Goal: Information Seeking & Learning: Find specific page/section

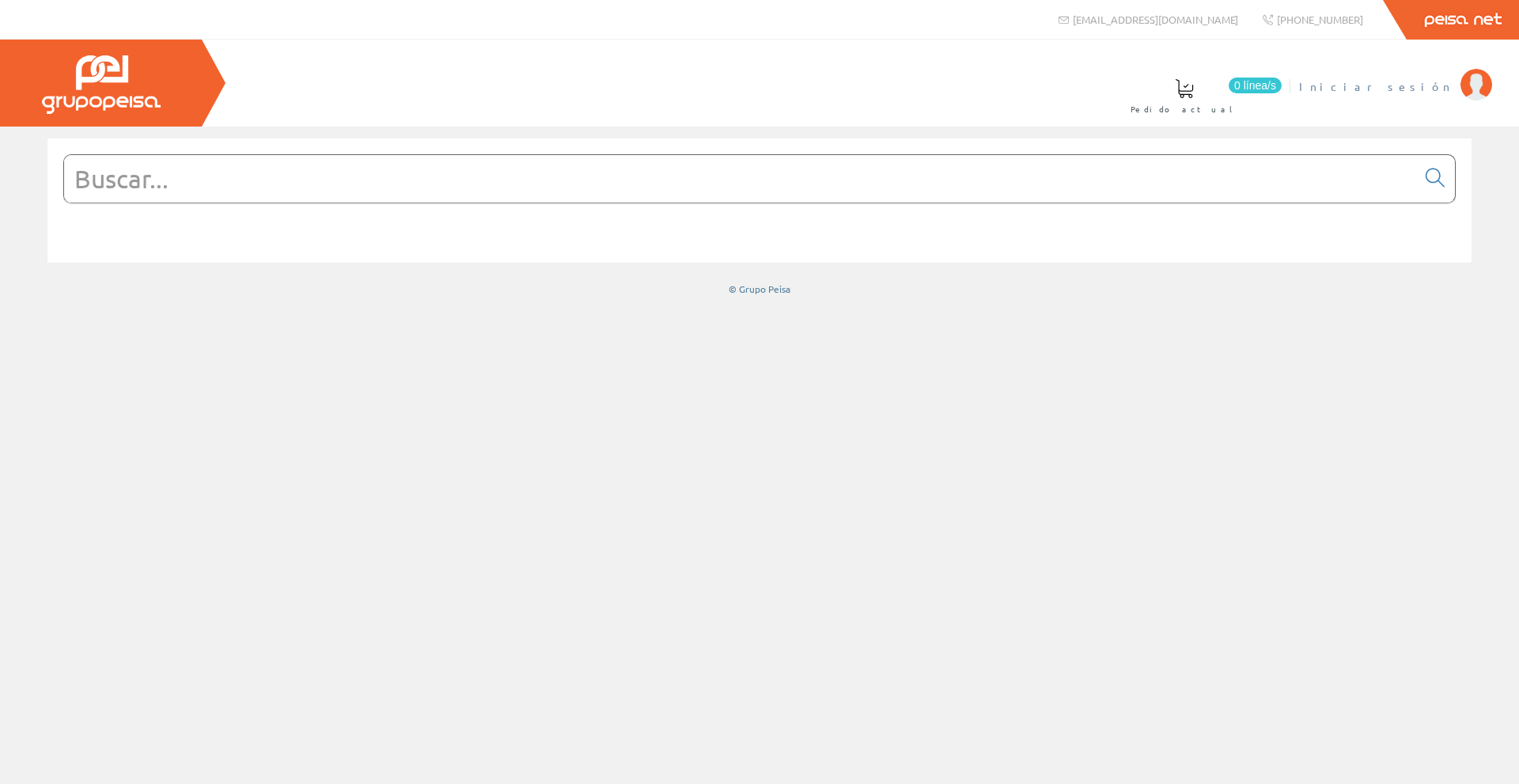
click at [1418, 84] on span "Iniciar sesión" at bounding box center [1376, 87] width 153 height 16
click at [293, 176] on input "text" at bounding box center [741, 178] width 1353 height 47
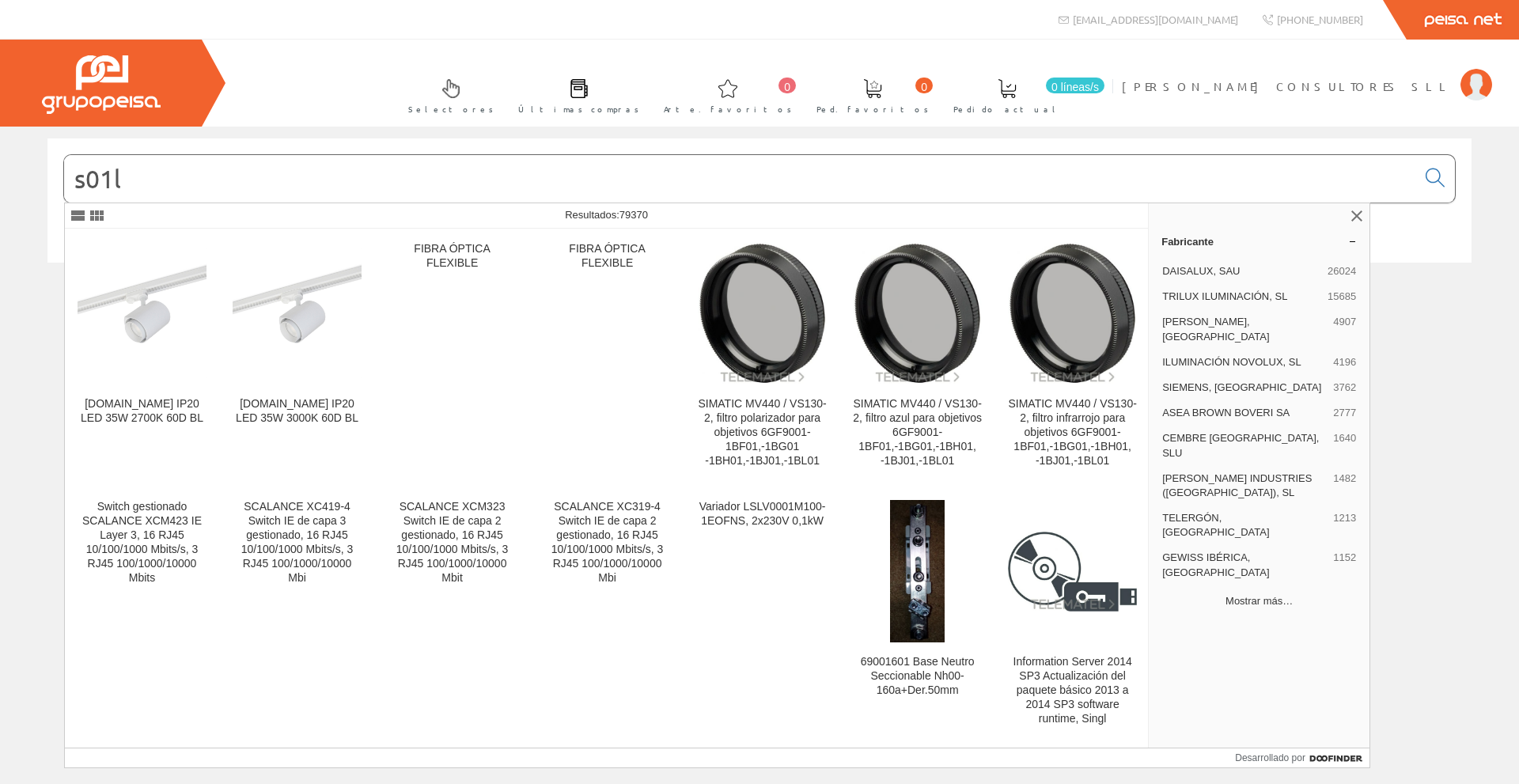
click at [1256, 595] on font "Mostrar más…" at bounding box center [1260, 601] width 67 height 12
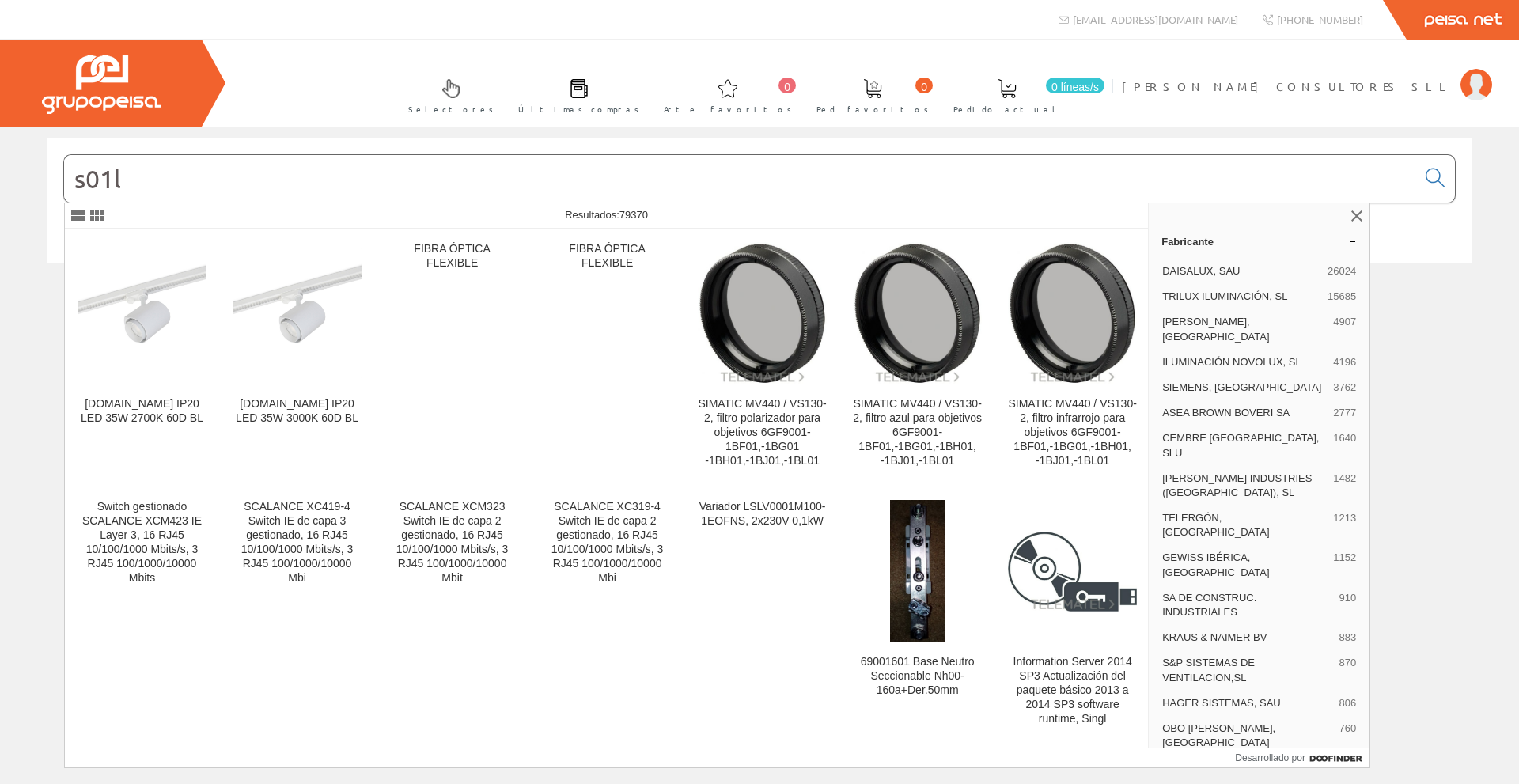
drag, startPoint x: 133, startPoint y: 182, endPoint x: 112, endPoint y: 177, distance: 21.6
click at [112, 177] on input "s01l" at bounding box center [741, 178] width 1353 height 47
type input "s01"
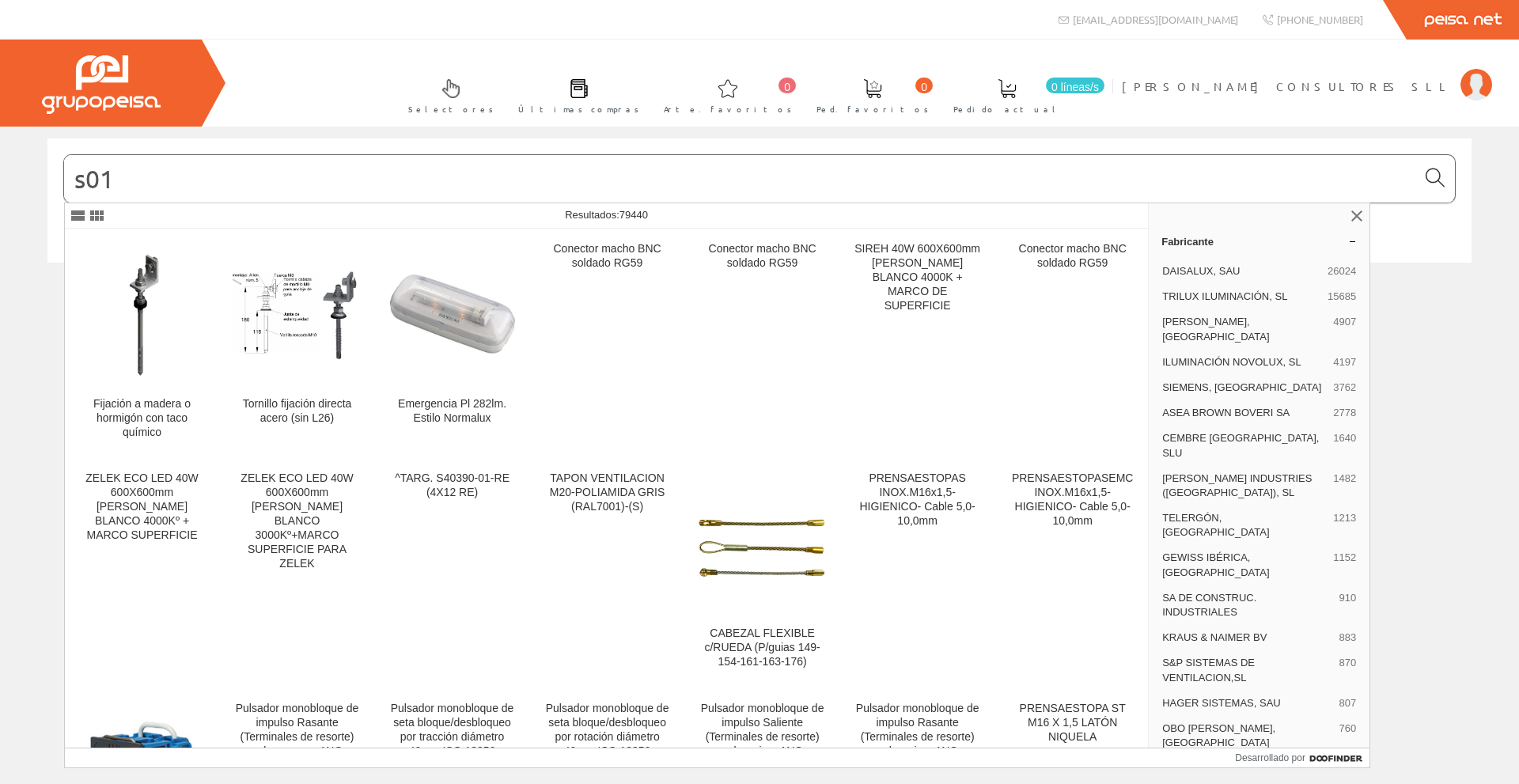
click at [1439, 173] on icon at bounding box center [1435, 178] width 19 height 11
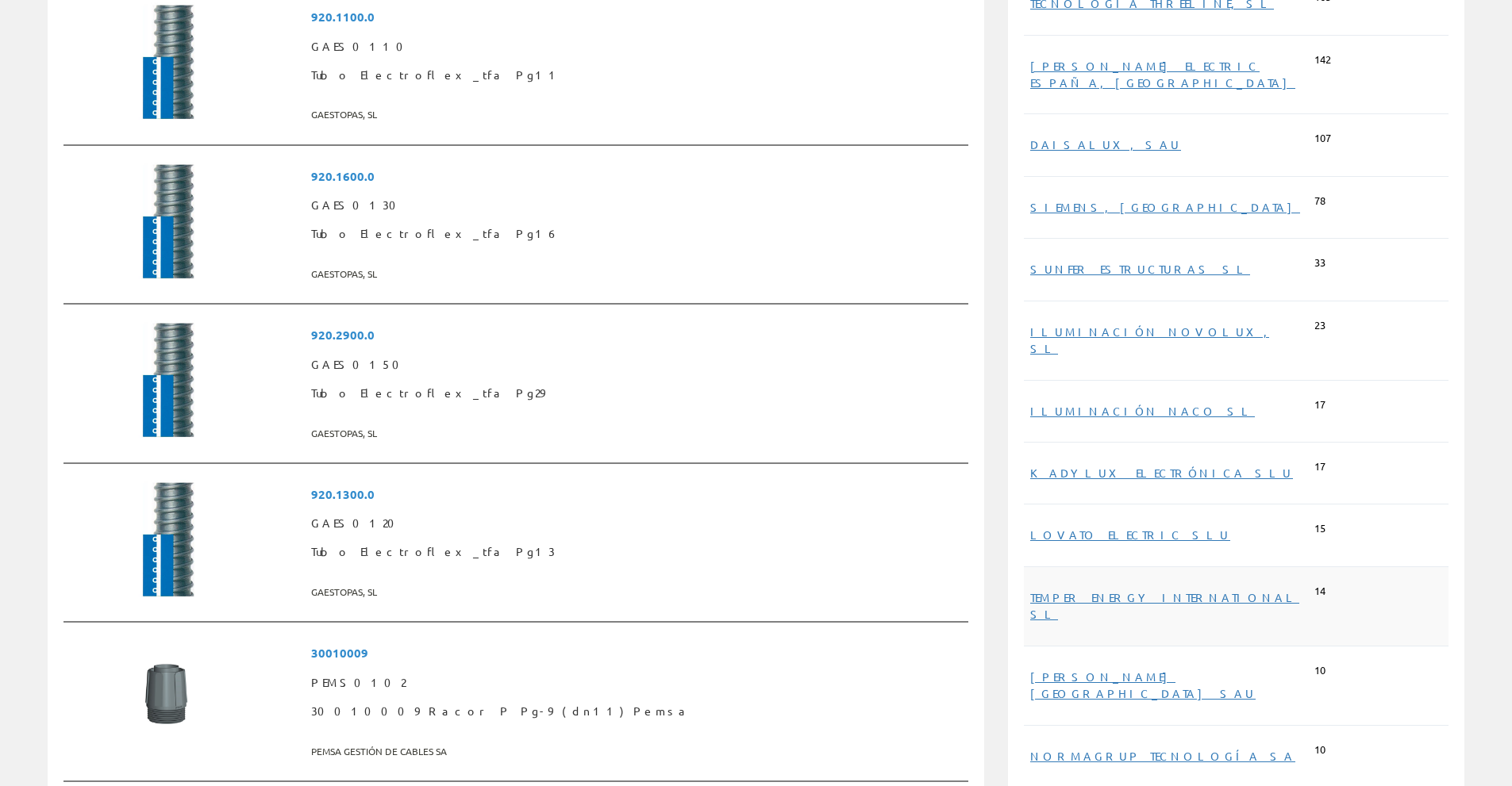
scroll to position [635, 0]
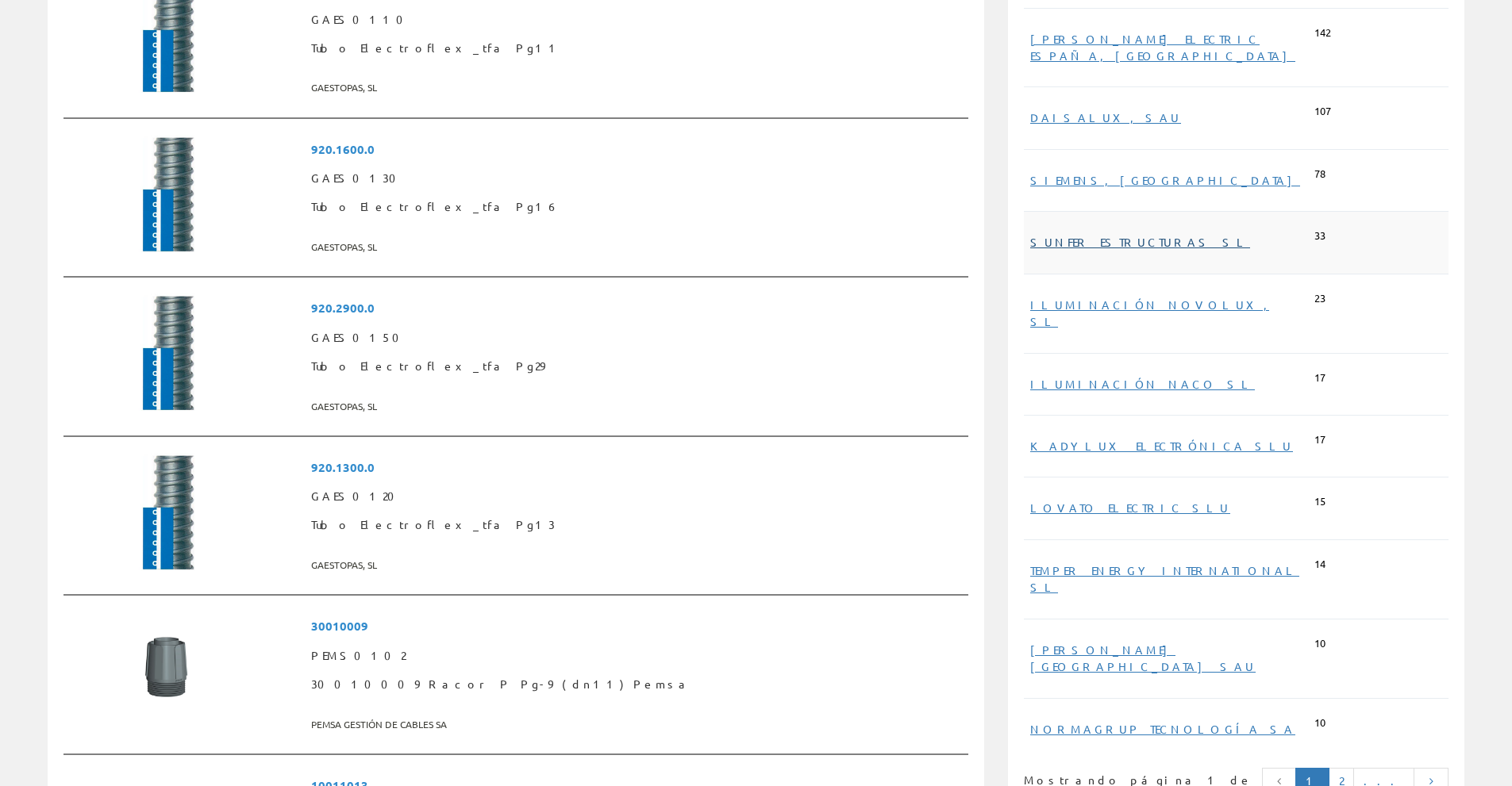
click at [1074, 235] on font "SUNFER ESTRUCTURAS SL" at bounding box center [1140, 242] width 220 height 14
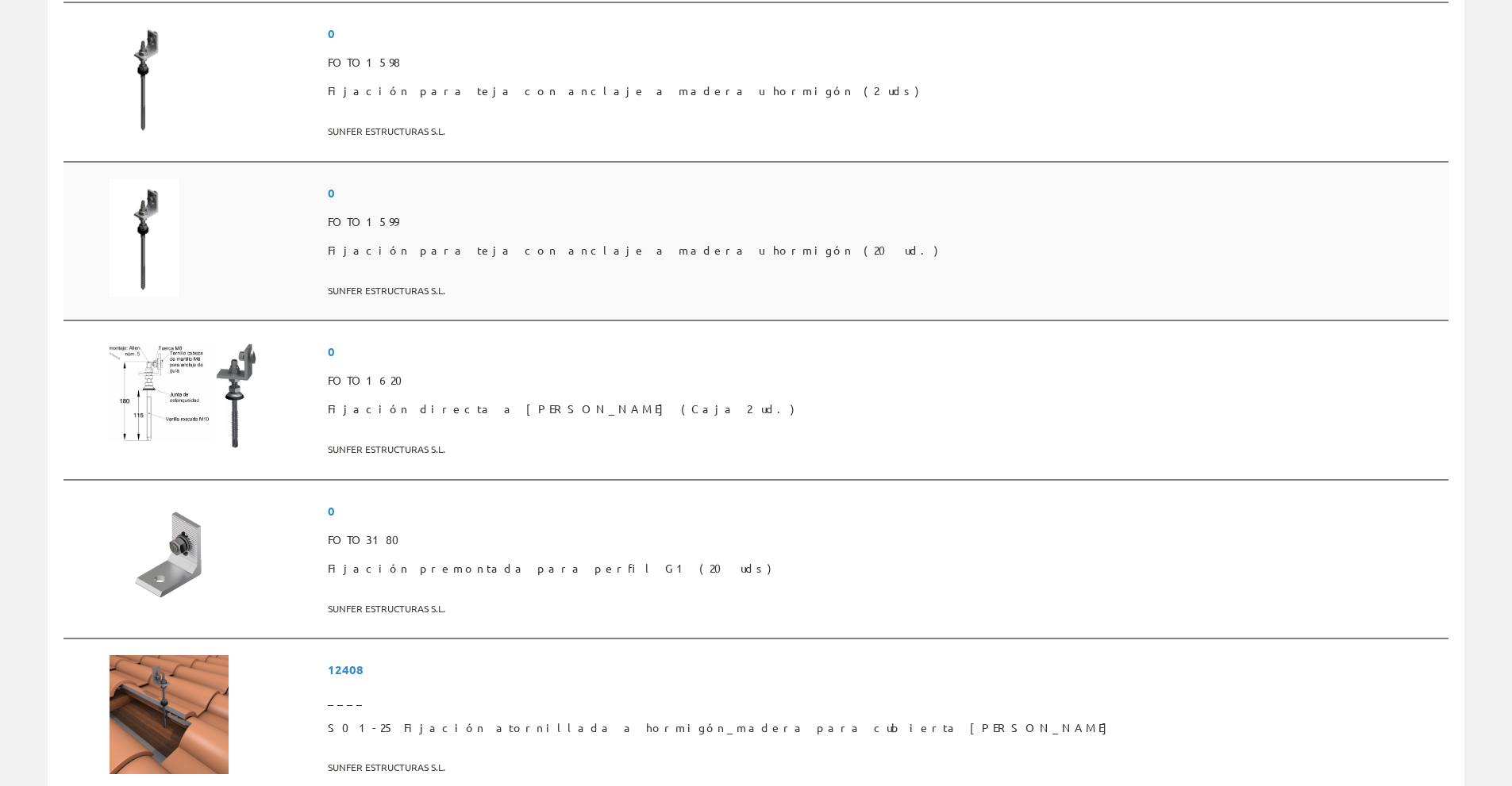
scroll to position [397, 0]
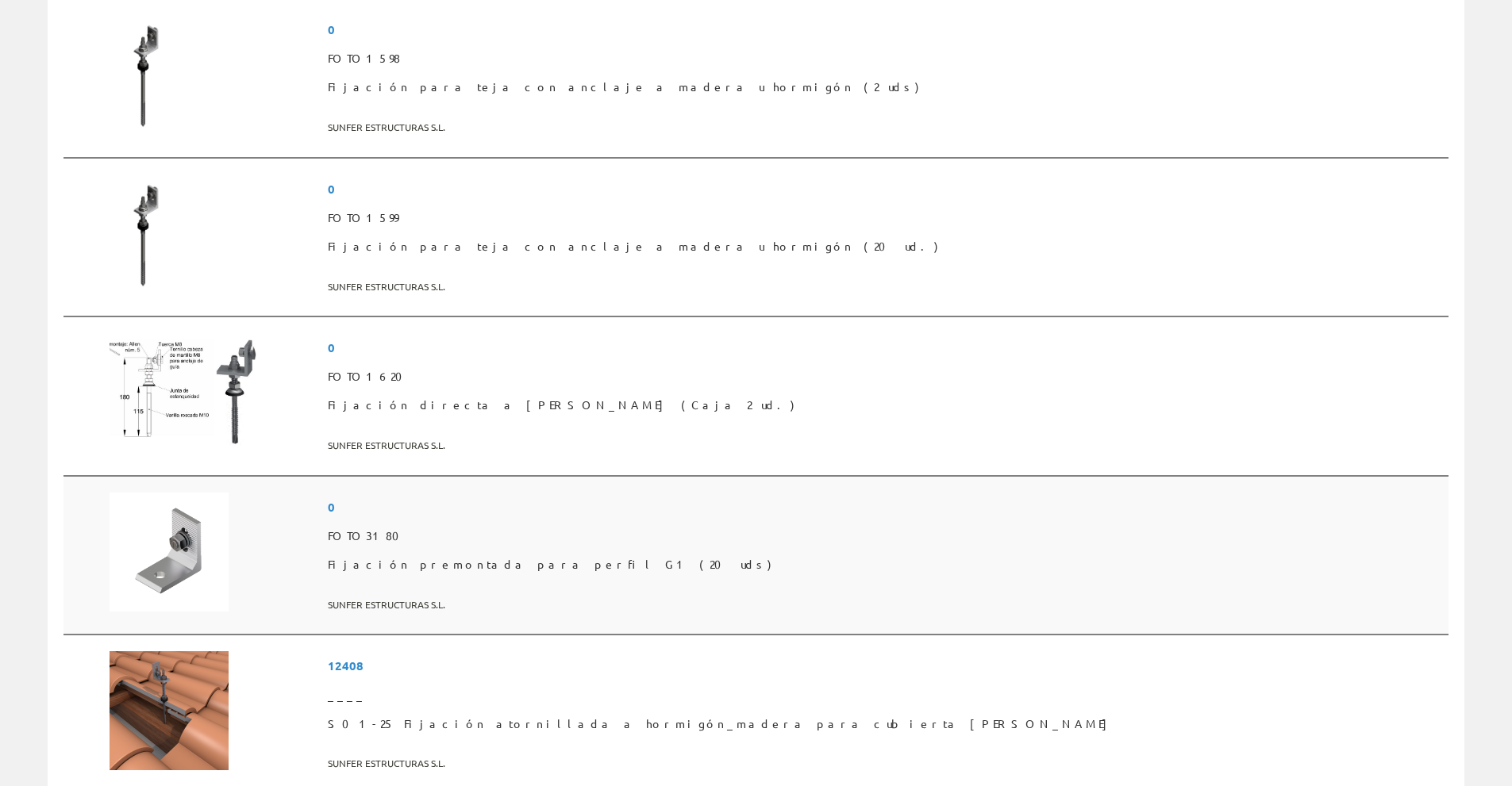
click at [659, 563] on span "Fijación premontada para perfil G1 (20 uds)" at bounding box center [884, 565] width 1114 height 28
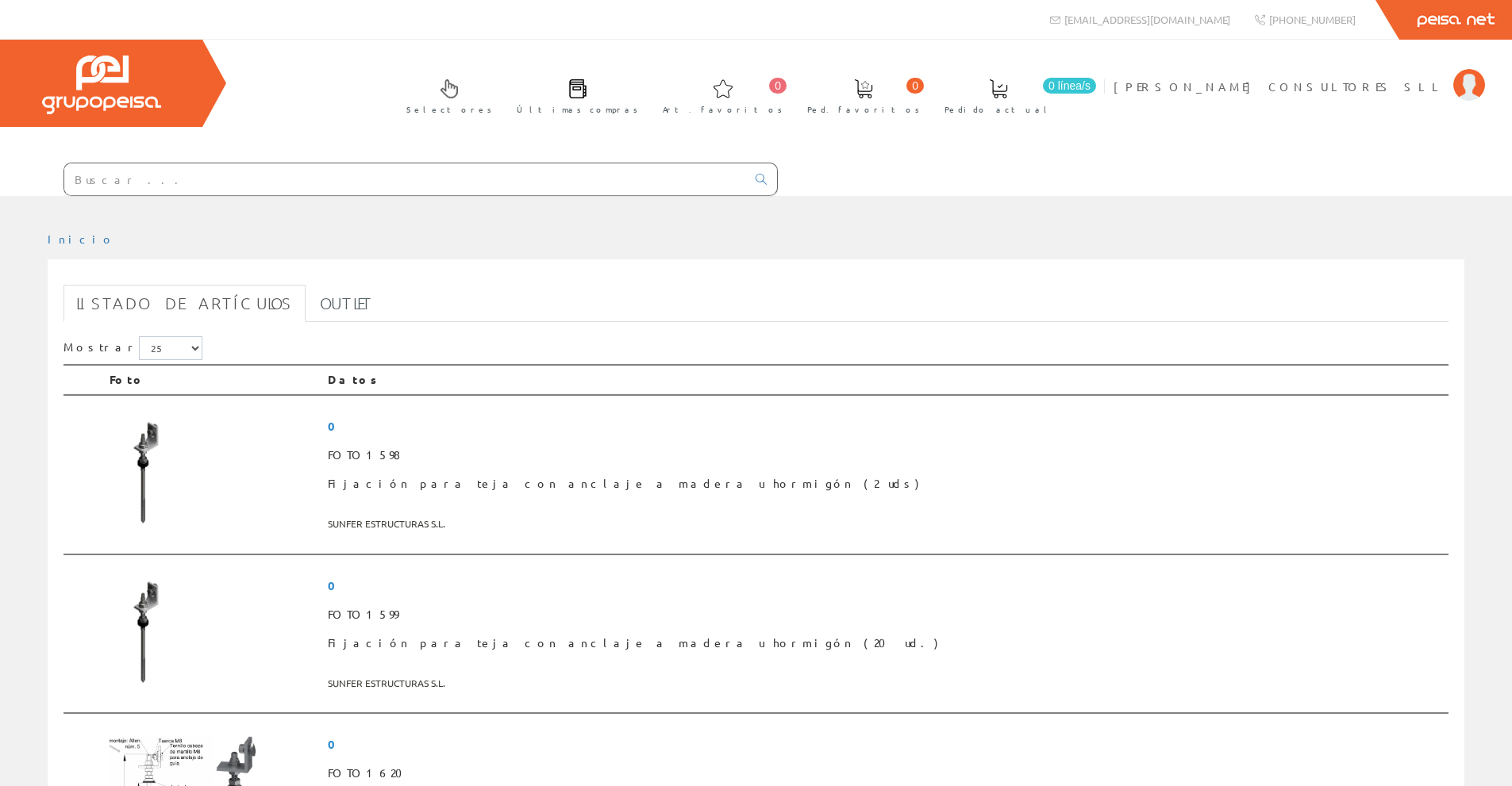
click at [170, 181] on input "text" at bounding box center [405, 179] width 681 height 31
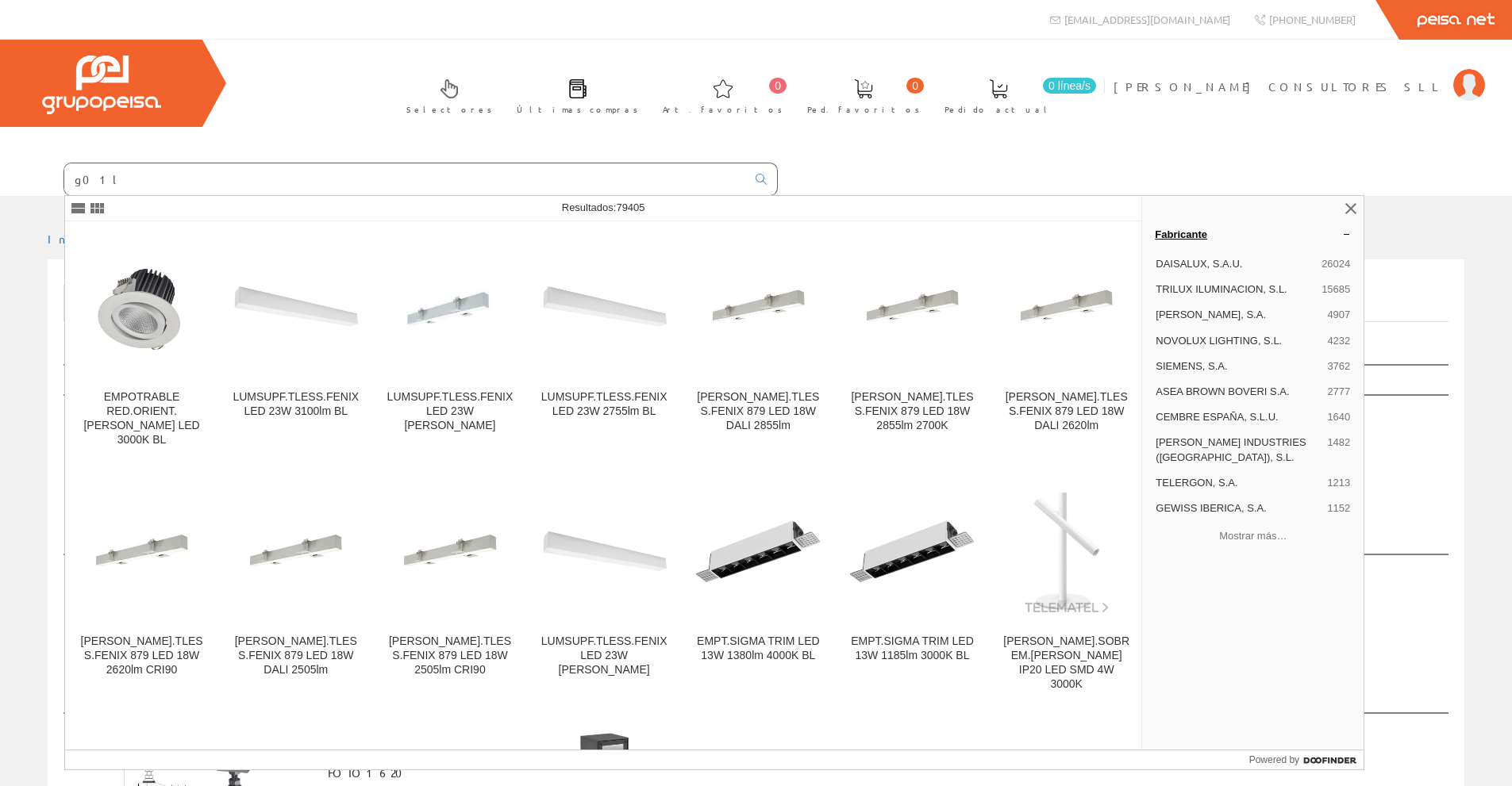
click at [1203, 232] on link "Fabricante" at bounding box center [1253, 234] width 222 height 26
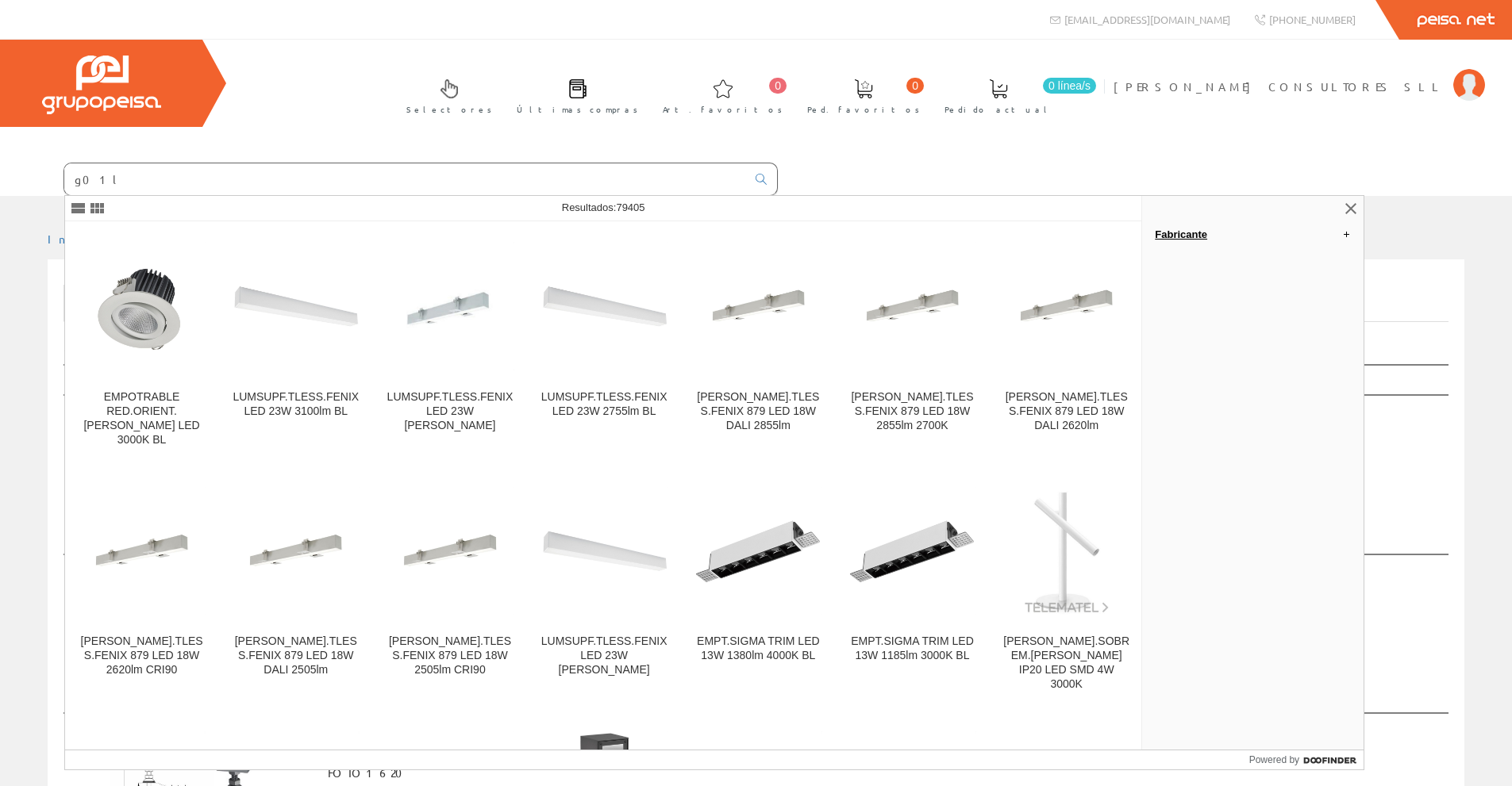
click at [1203, 232] on link "Fabricante" at bounding box center [1253, 234] width 222 height 26
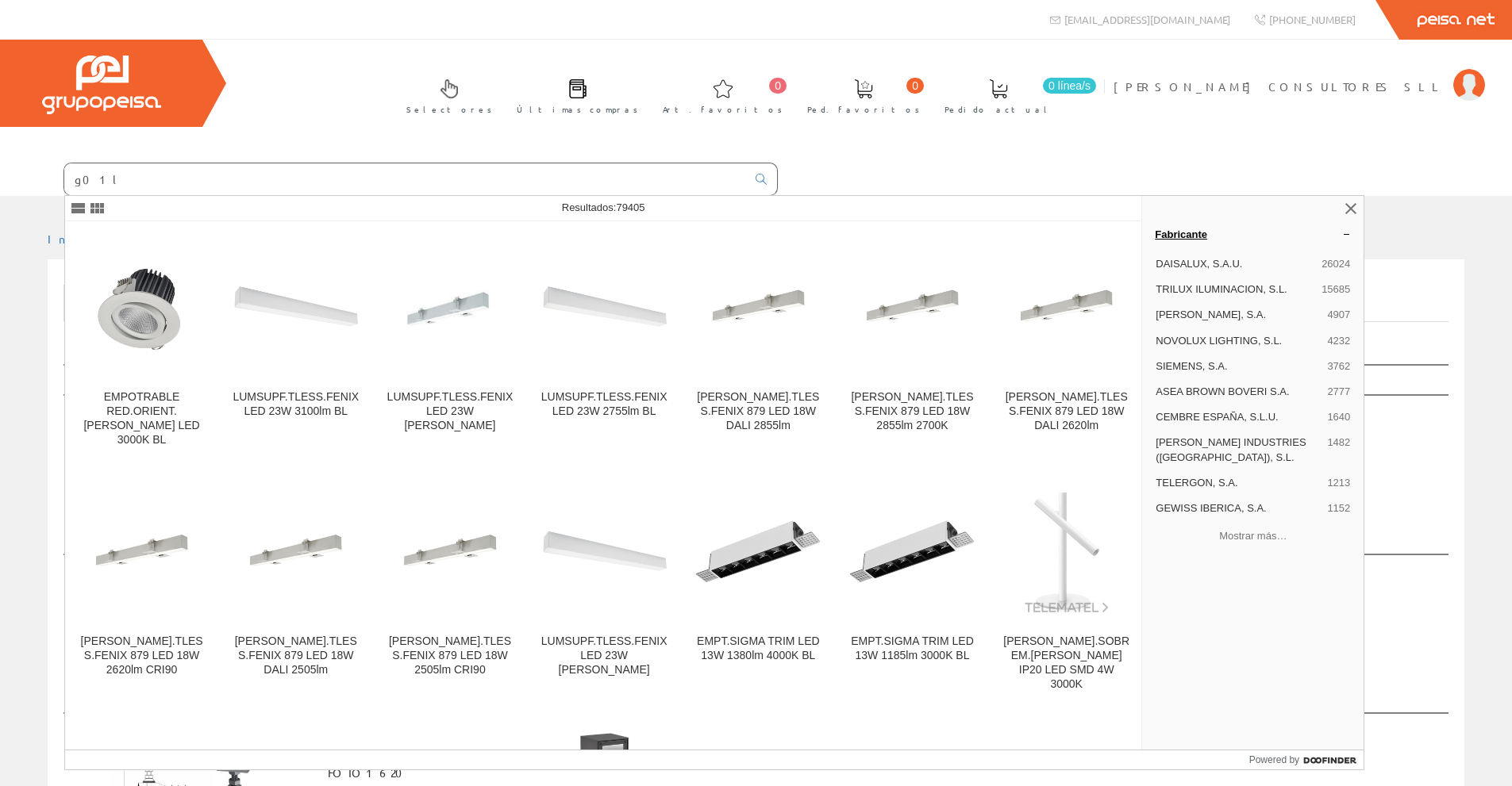
click at [1344, 231] on link "Fabricante" at bounding box center [1253, 234] width 222 height 26
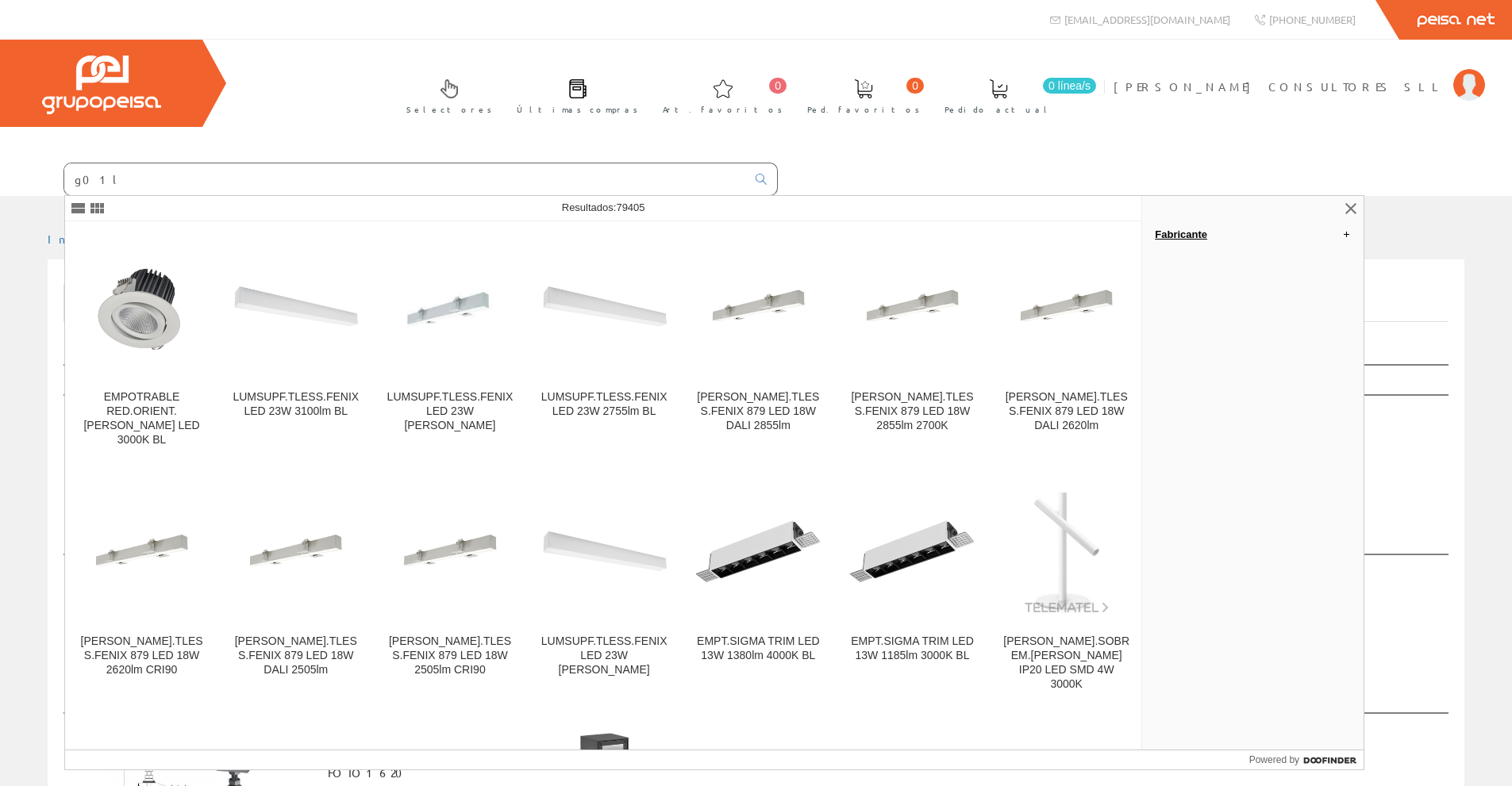
click at [1195, 236] on link "Fabricante" at bounding box center [1253, 234] width 222 height 26
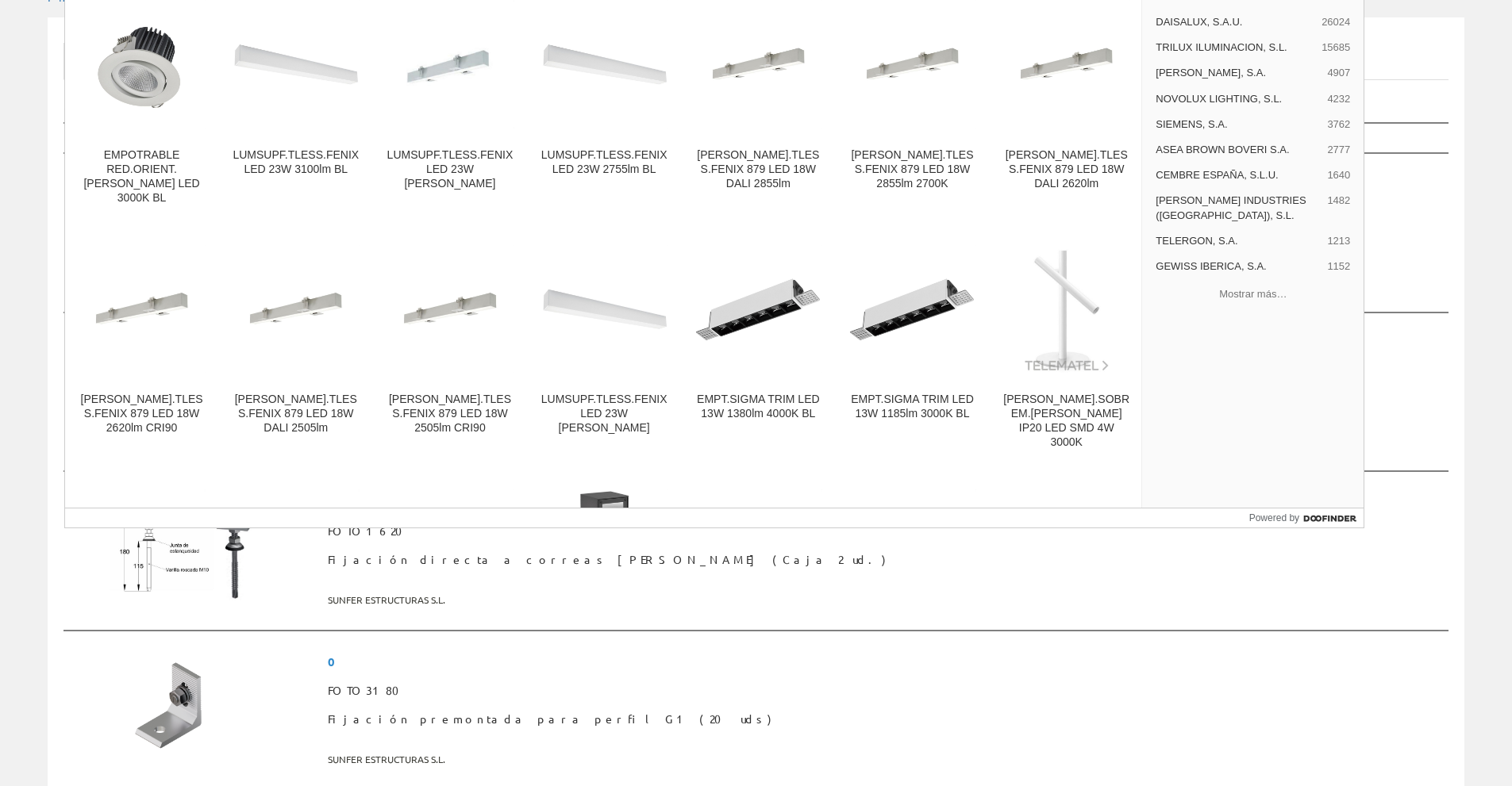
scroll to position [238, 0]
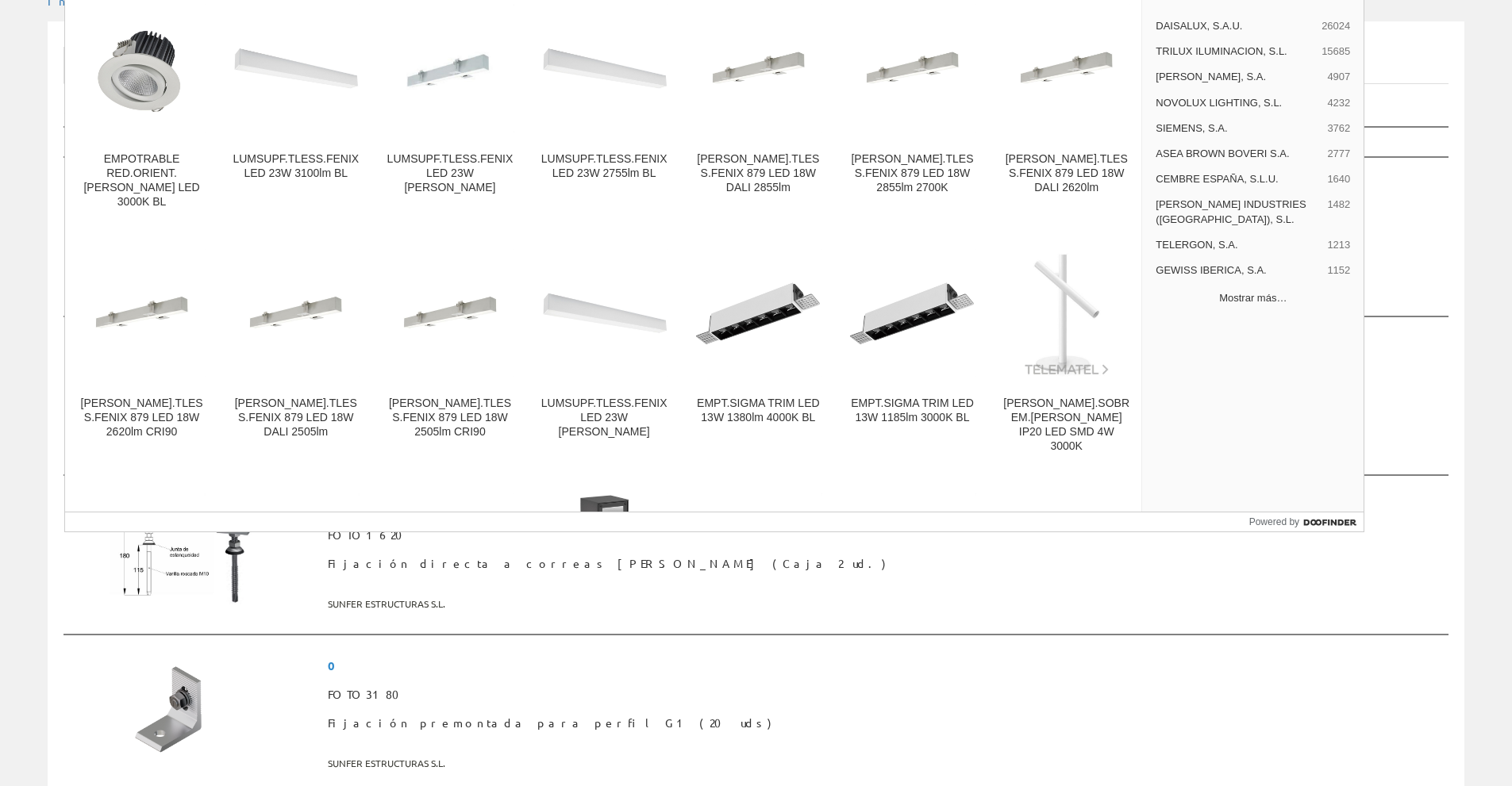
click at [1240, 285] on button "Mostrar más…" at bounding box center [1252, 298] width 209 height 27
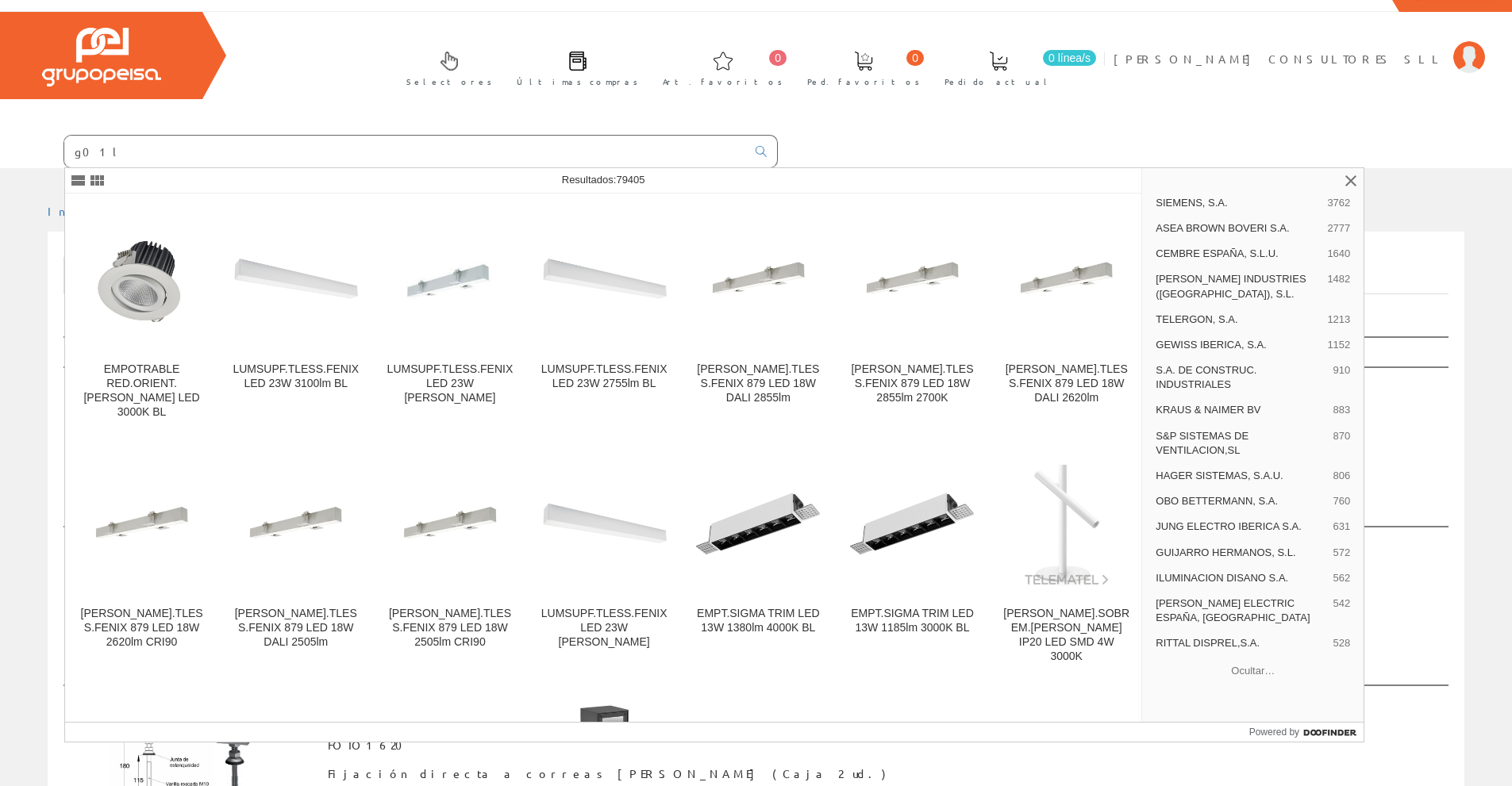
scroll to position [0, 0]
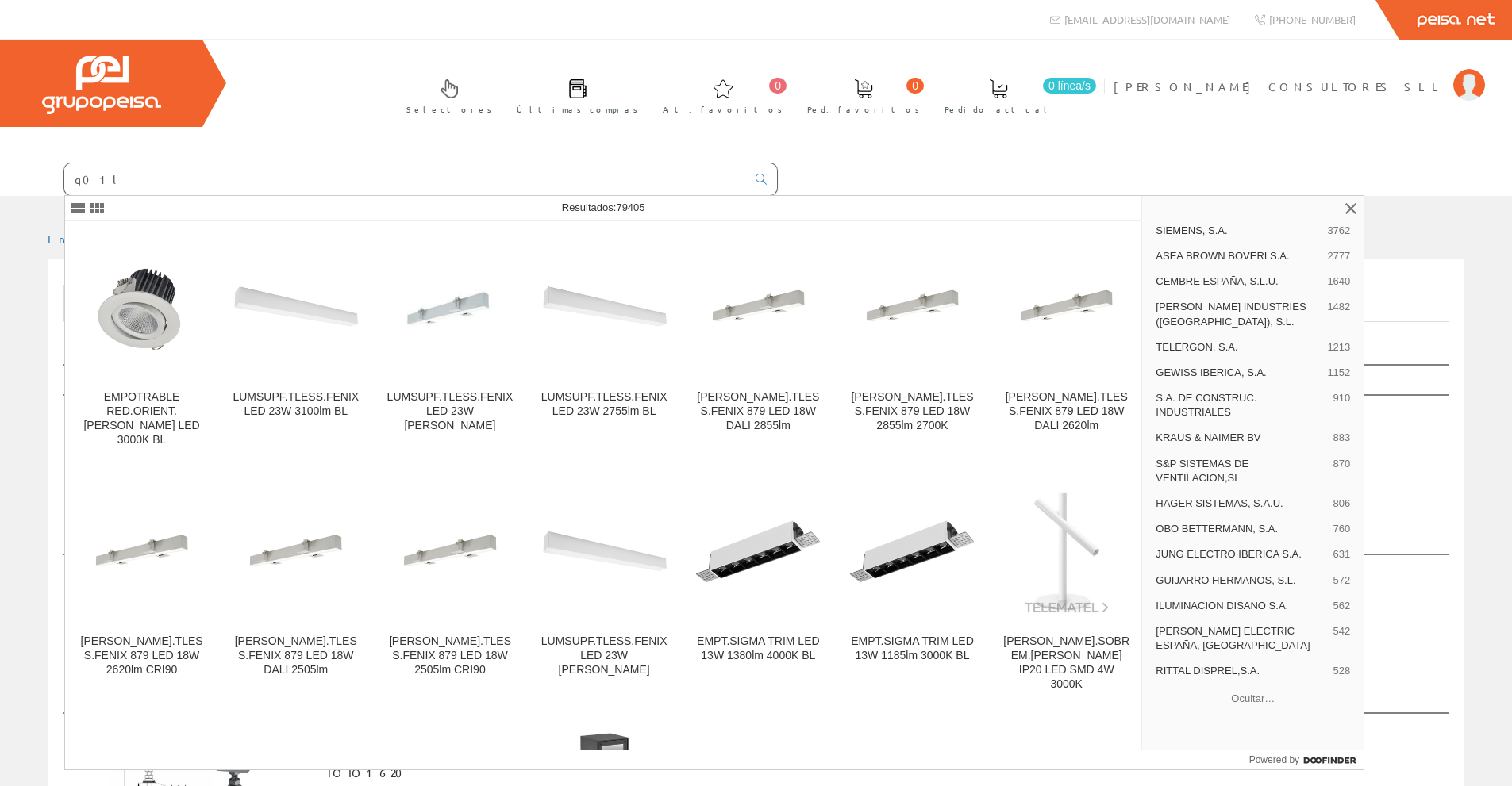
click at [71, 180] on input "g01l" at bounding box center [405, 179] width 681 height 31
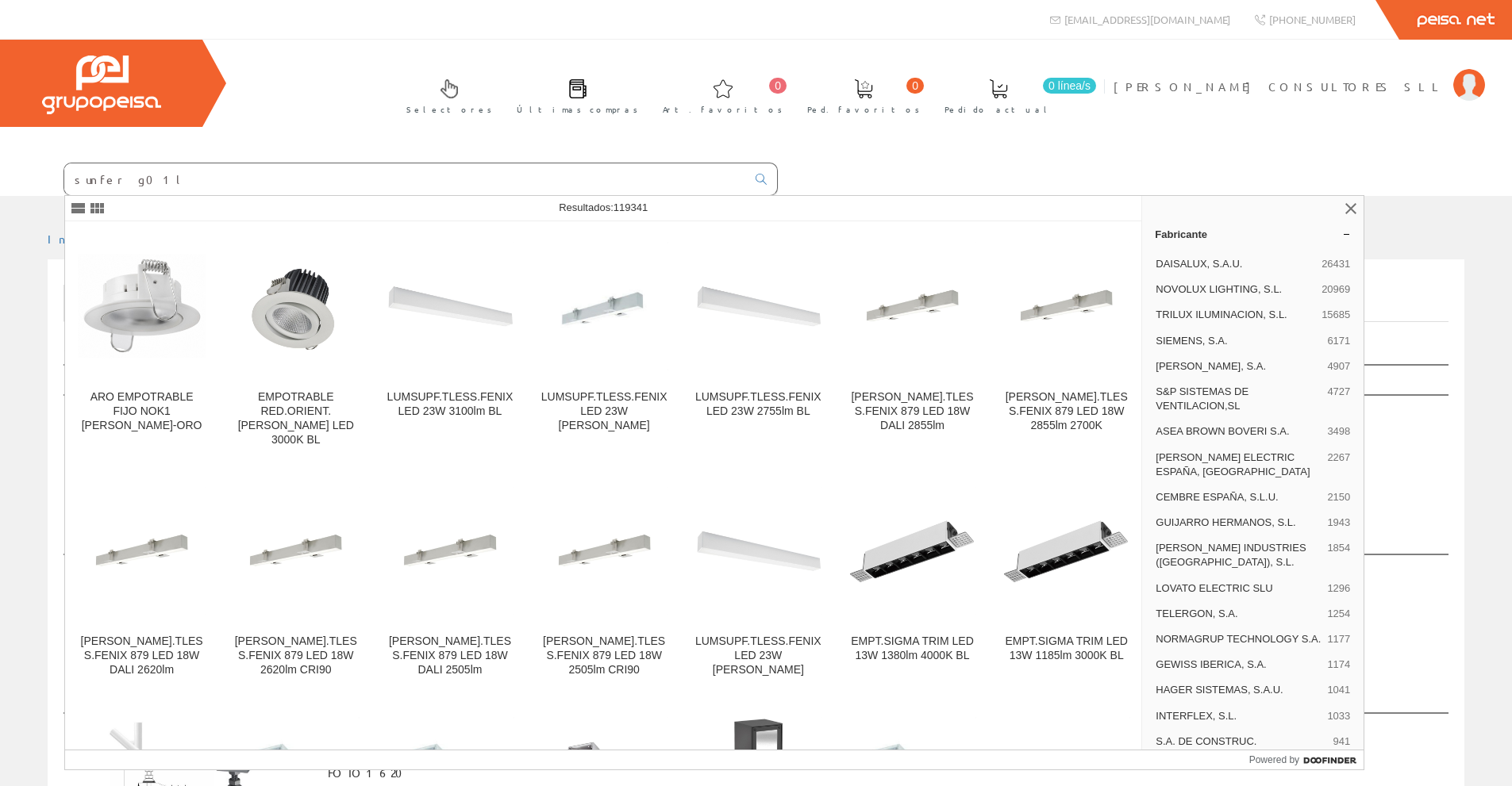
click at [142, 181] on input "sunfer g01l" at bounding box center [405, 179] width 681 height 31
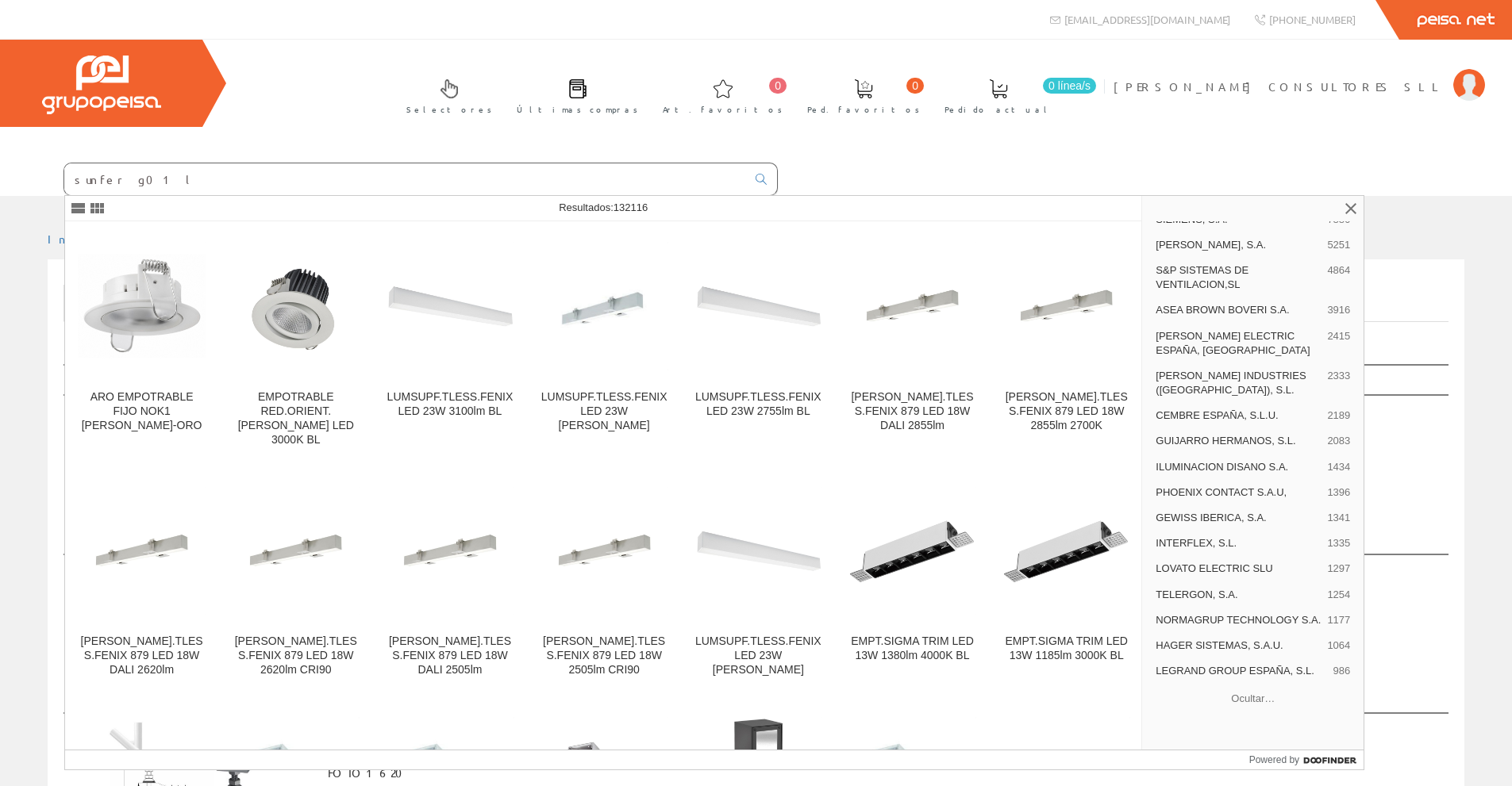
drag, startPoint x: 166, startPoint y: 174, endPoint x: 60, endPoint y: 185, distance: 106.6
click at [60, 185] on form "sunfer g01 l" at bounding box center [388, 179] width 777 height 33
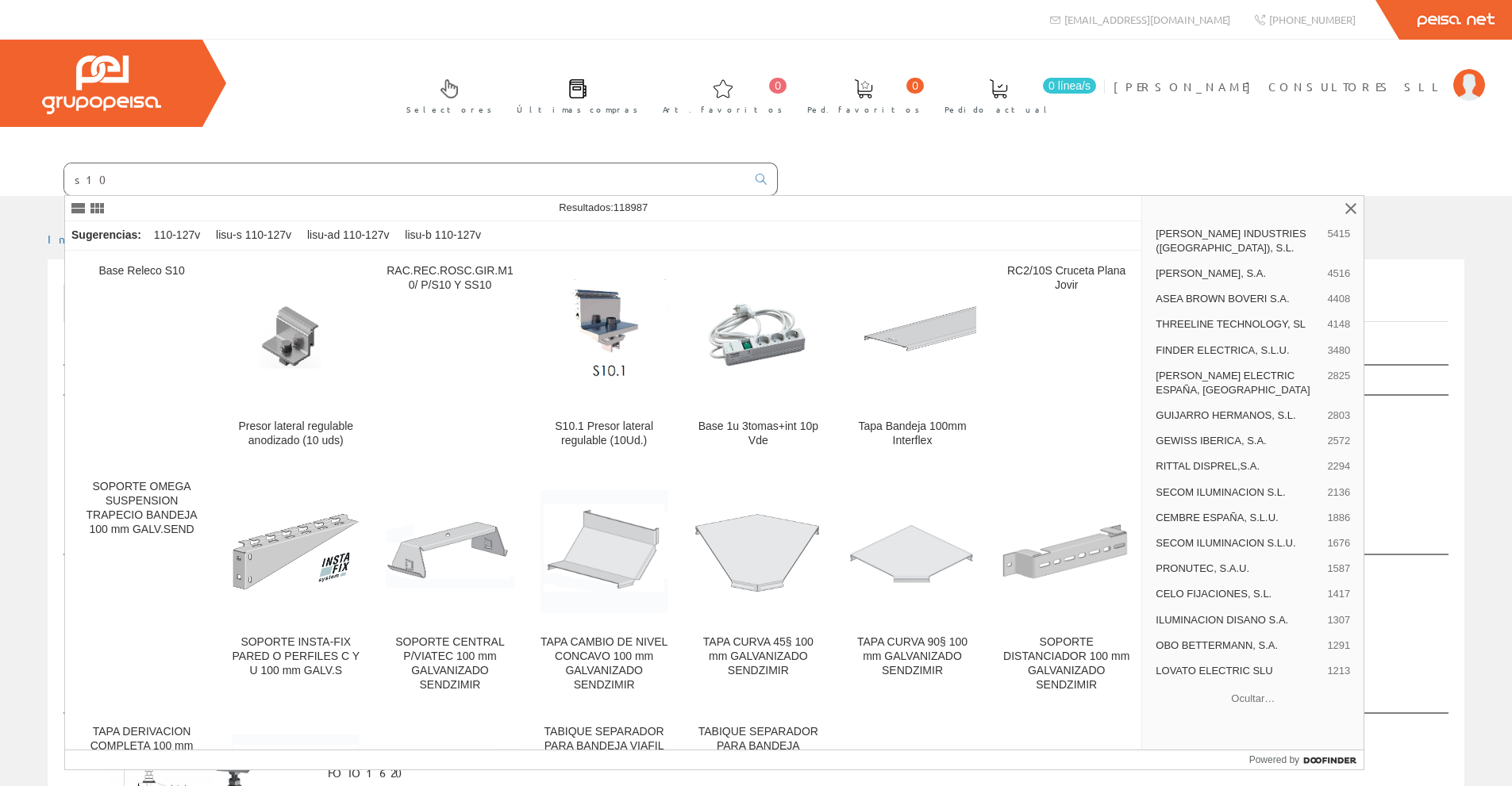
scroll to position [107, 0]
type input "s10"
click at [304, 428] on div "Presor lateral regulable anodizado (10 uds)" at bounding box center [296, 433] width 128 height 28
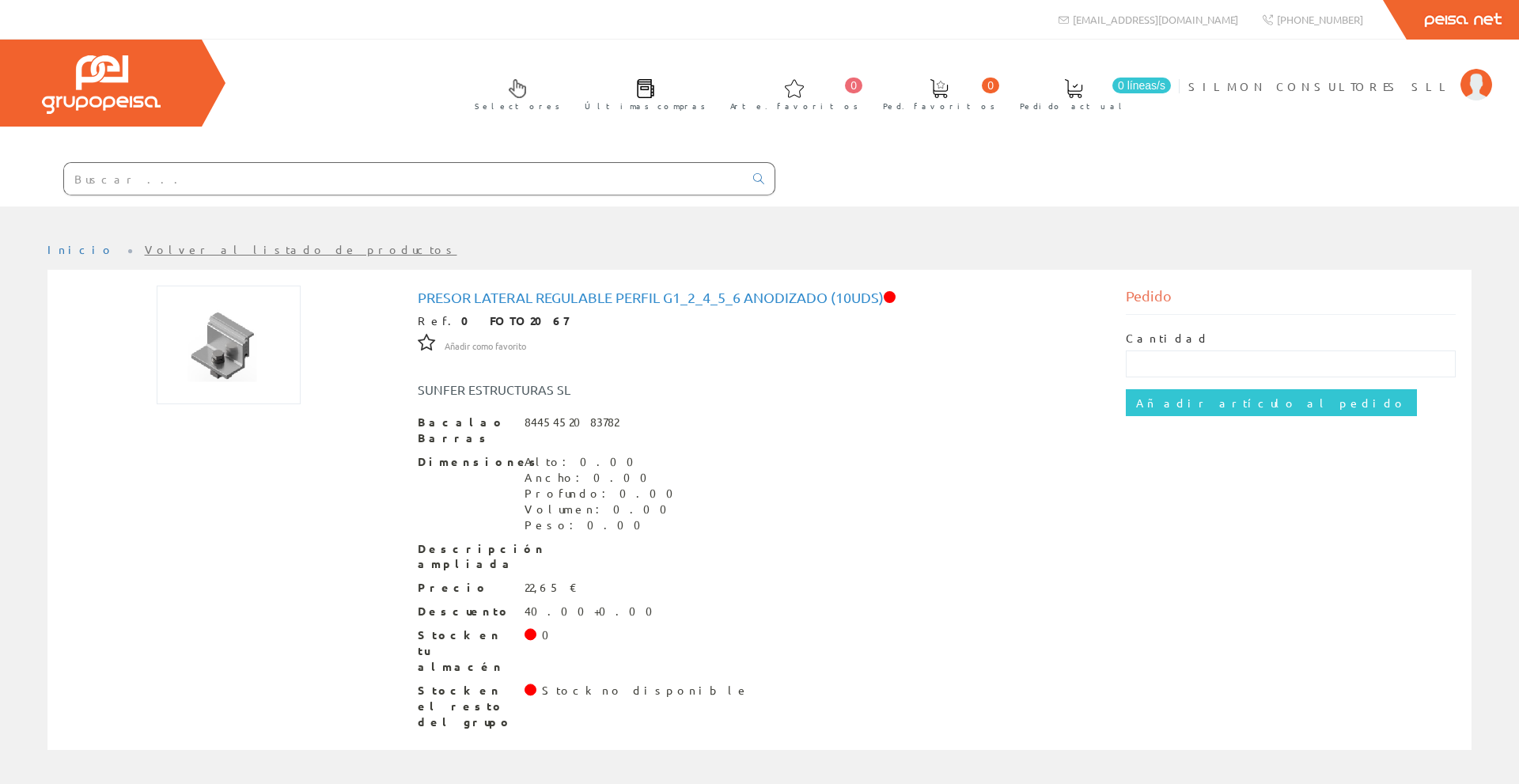
click at [138, 182] on input "text" at bounding box center [404, 178] width 680 height 31
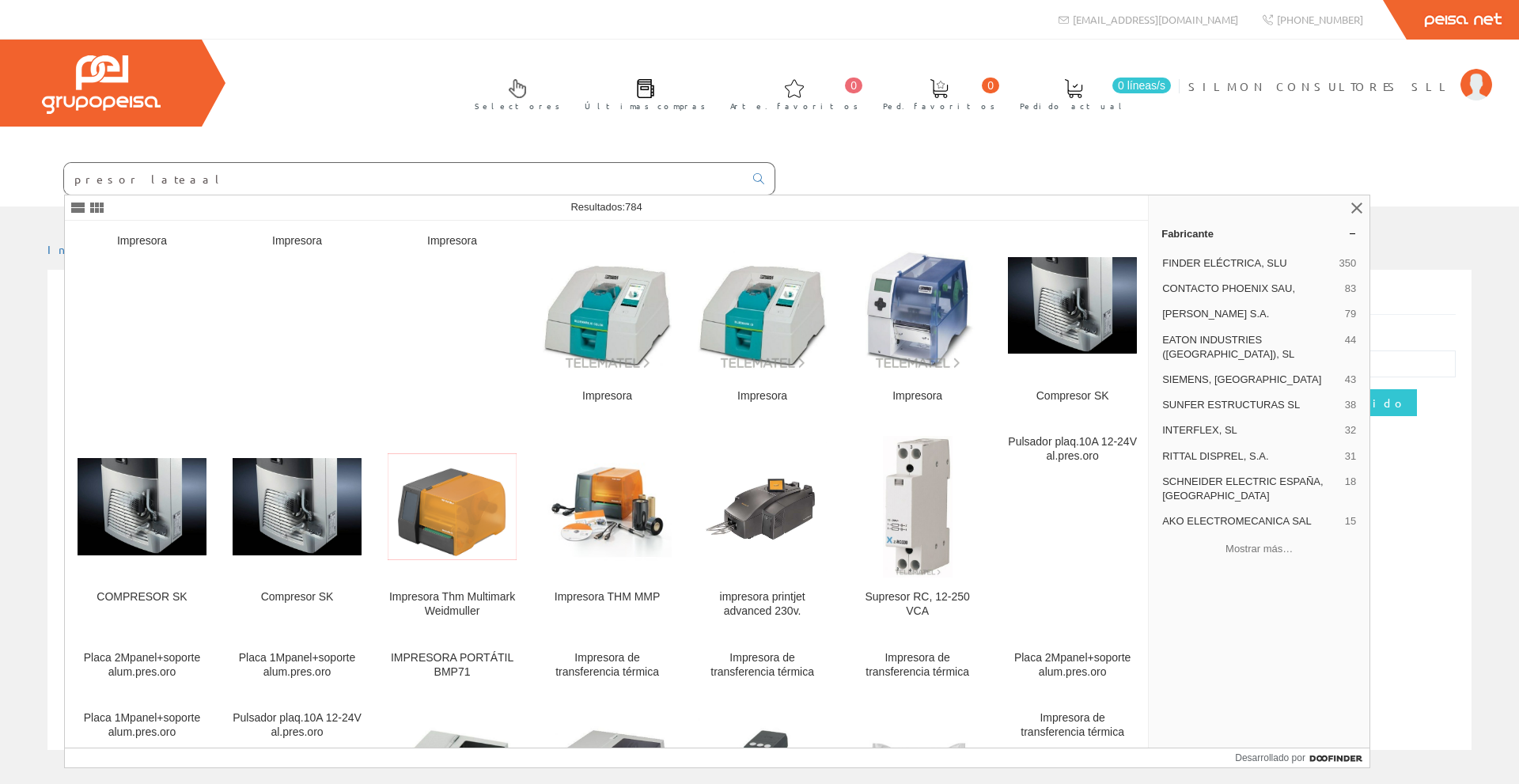
type input "presor lateaal"
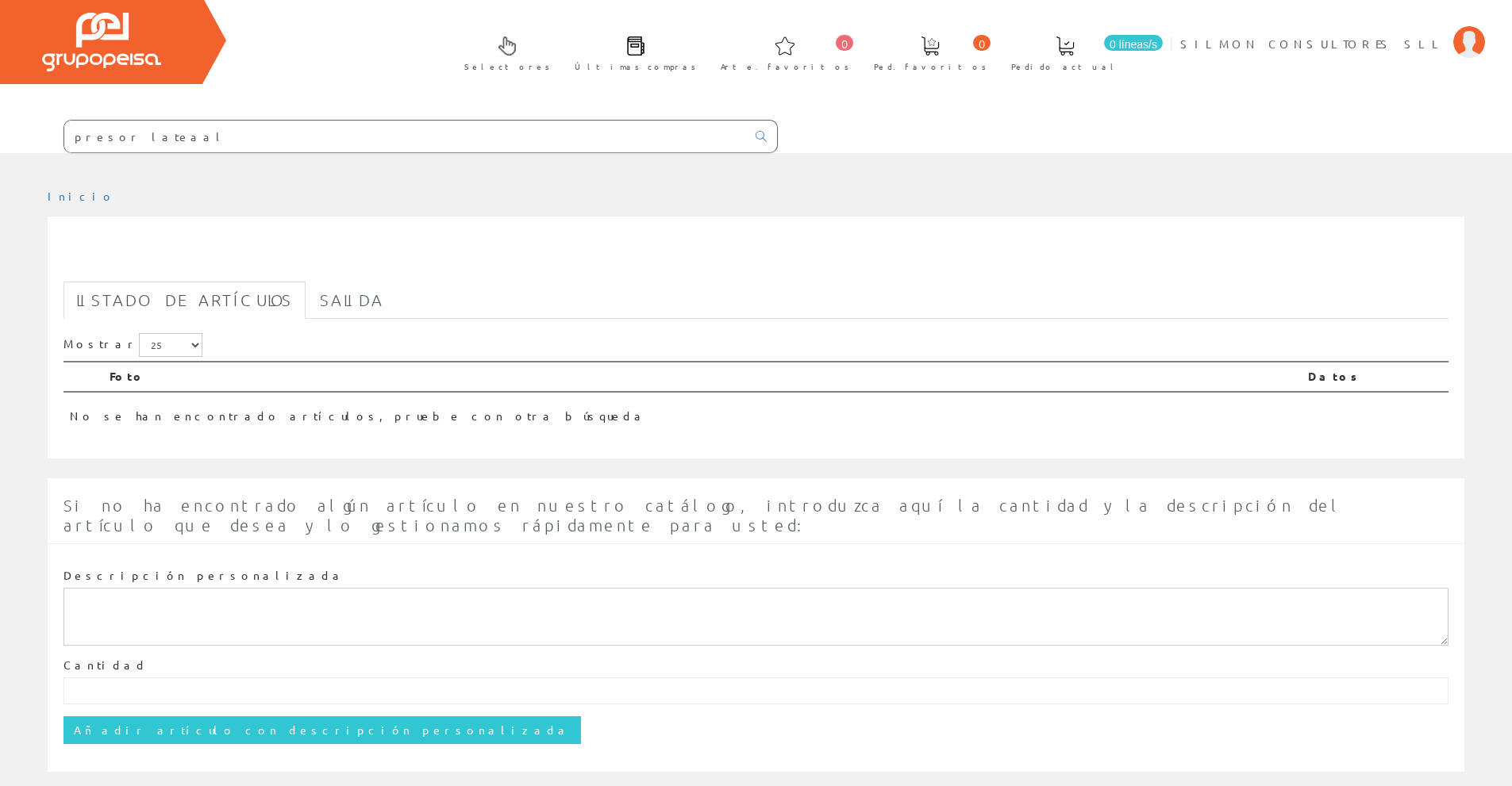
scroll to position [55, 0]
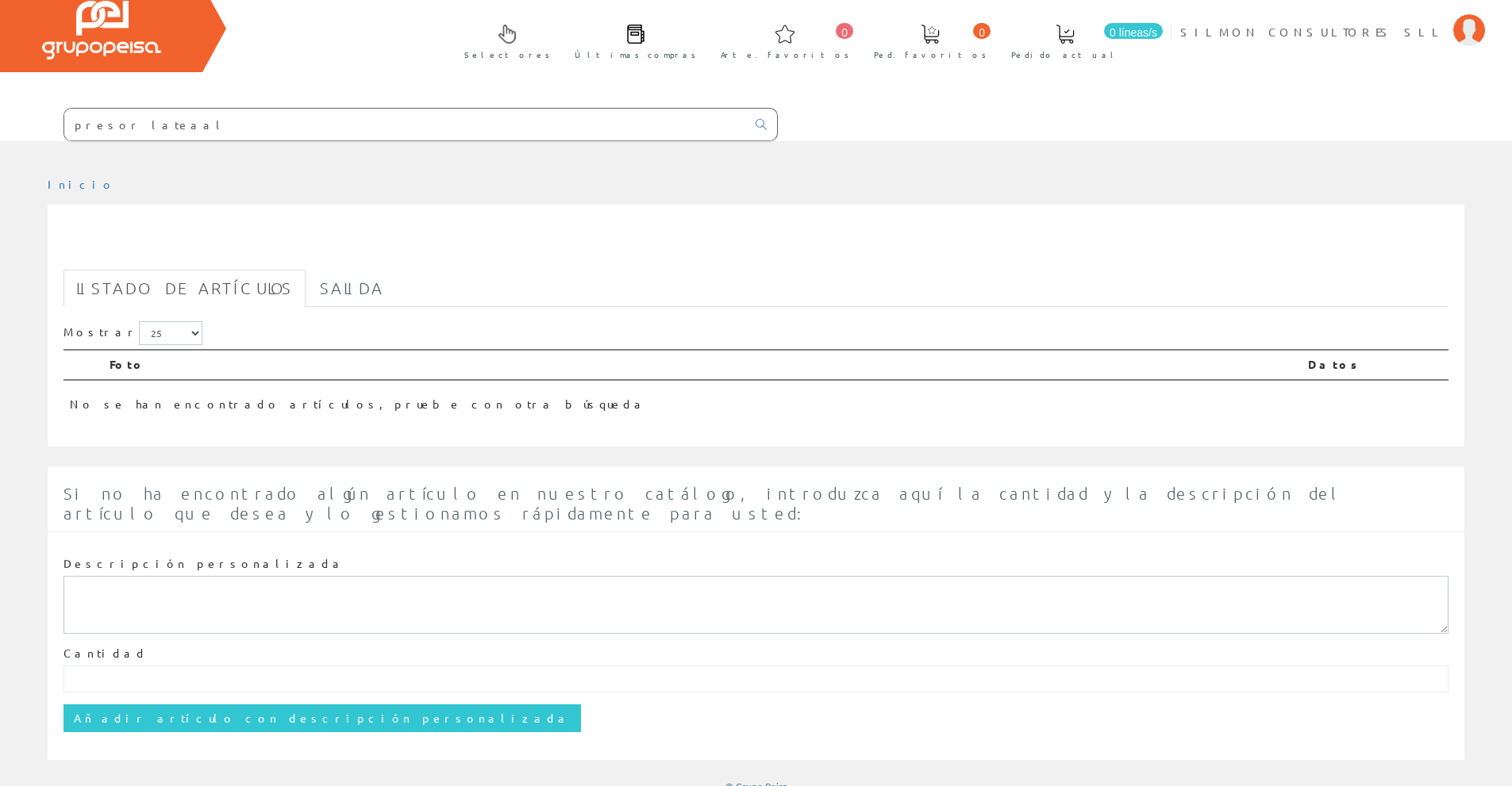
click at [135, 127] on input "presor lateaal" at bounding box center [405, 124] width 681 height 31
type input "presor lateral"
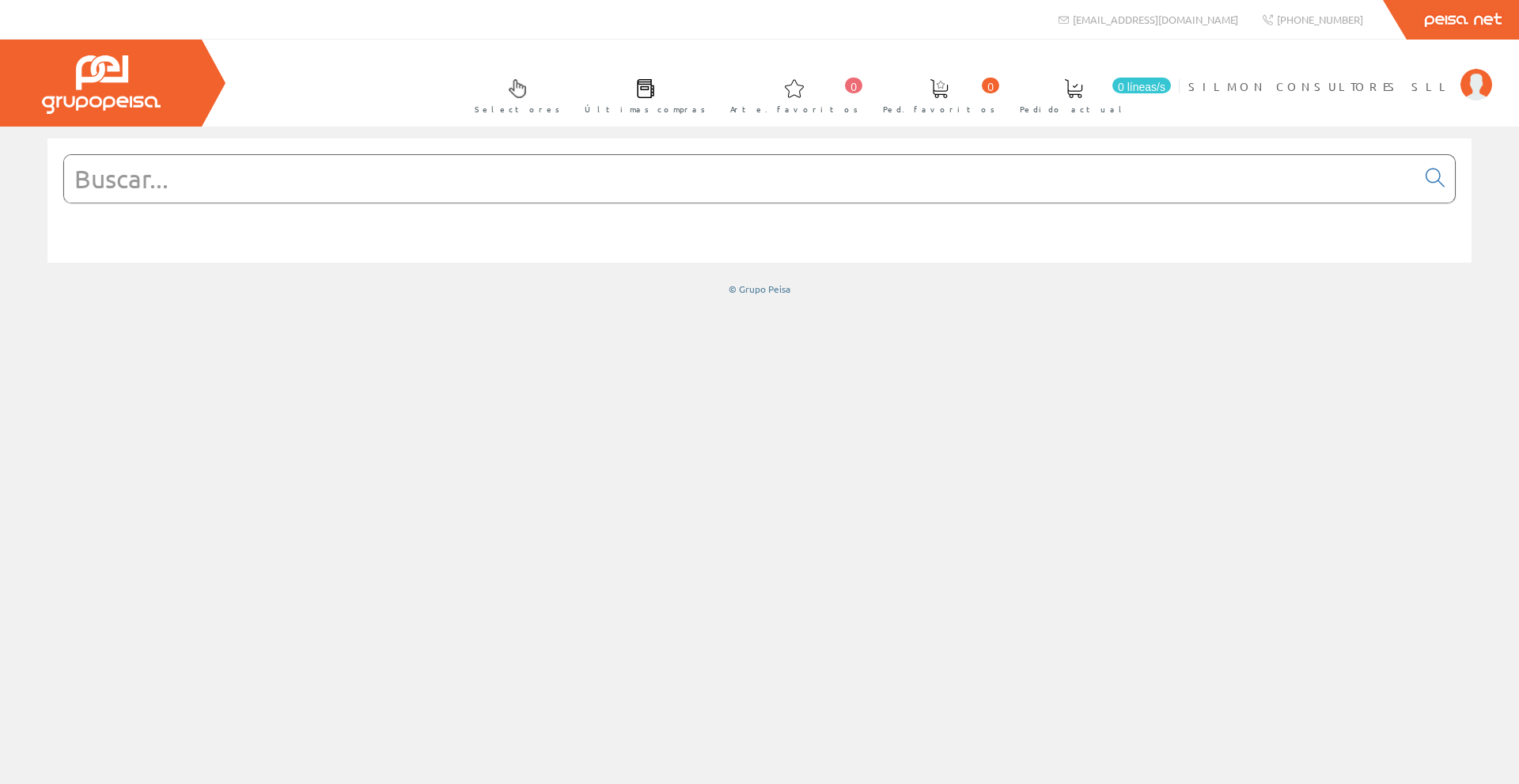
click at [1175, 108] on link "0 líneas/s Pedido actual" at bounding box center [1089, 95] width 171 height 58
click at [809, 161] on input "text" at bounding box center [741, 178] width 1353 height 47
type input "s10"
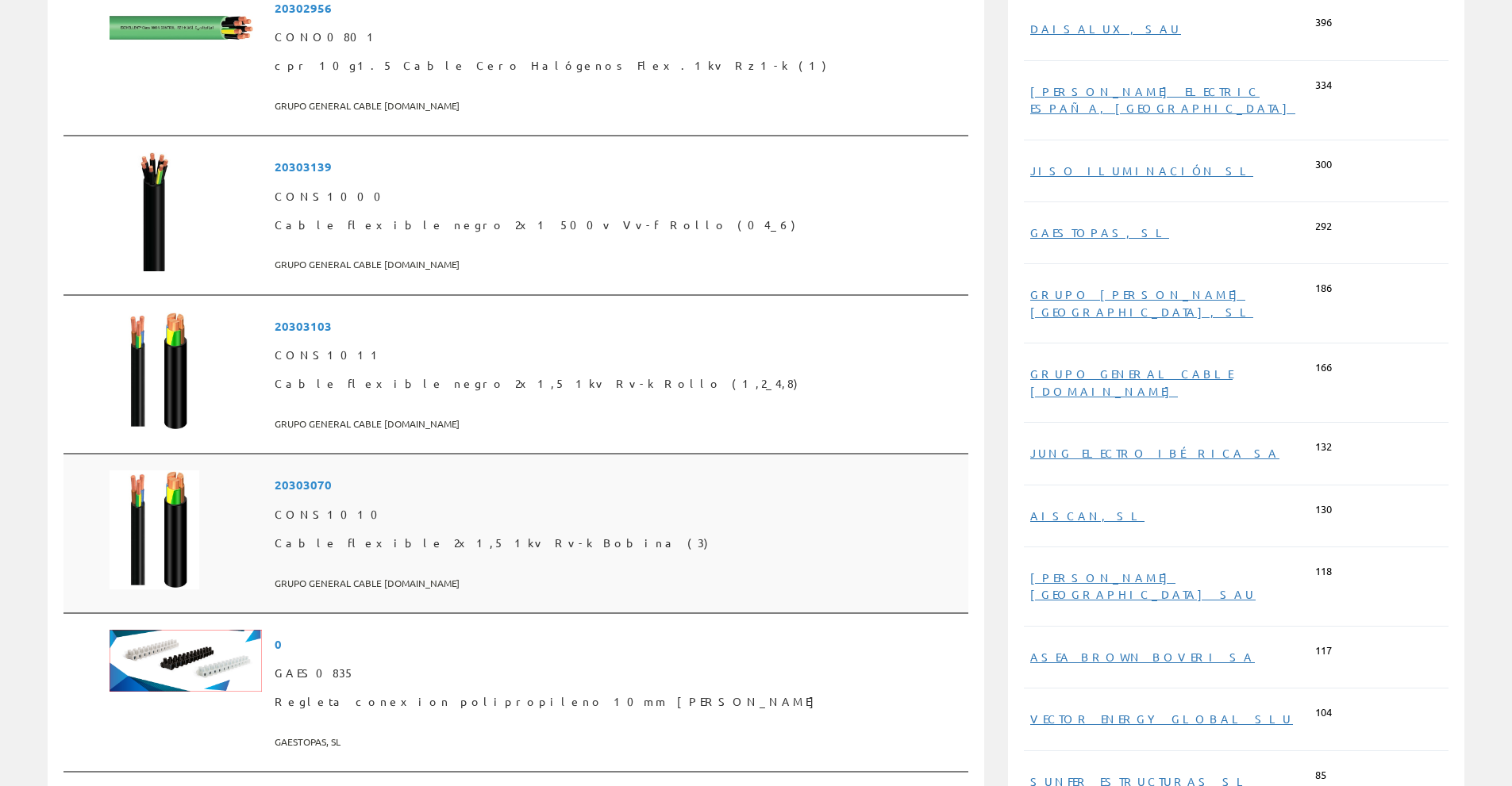
scroll to position [476, 0]
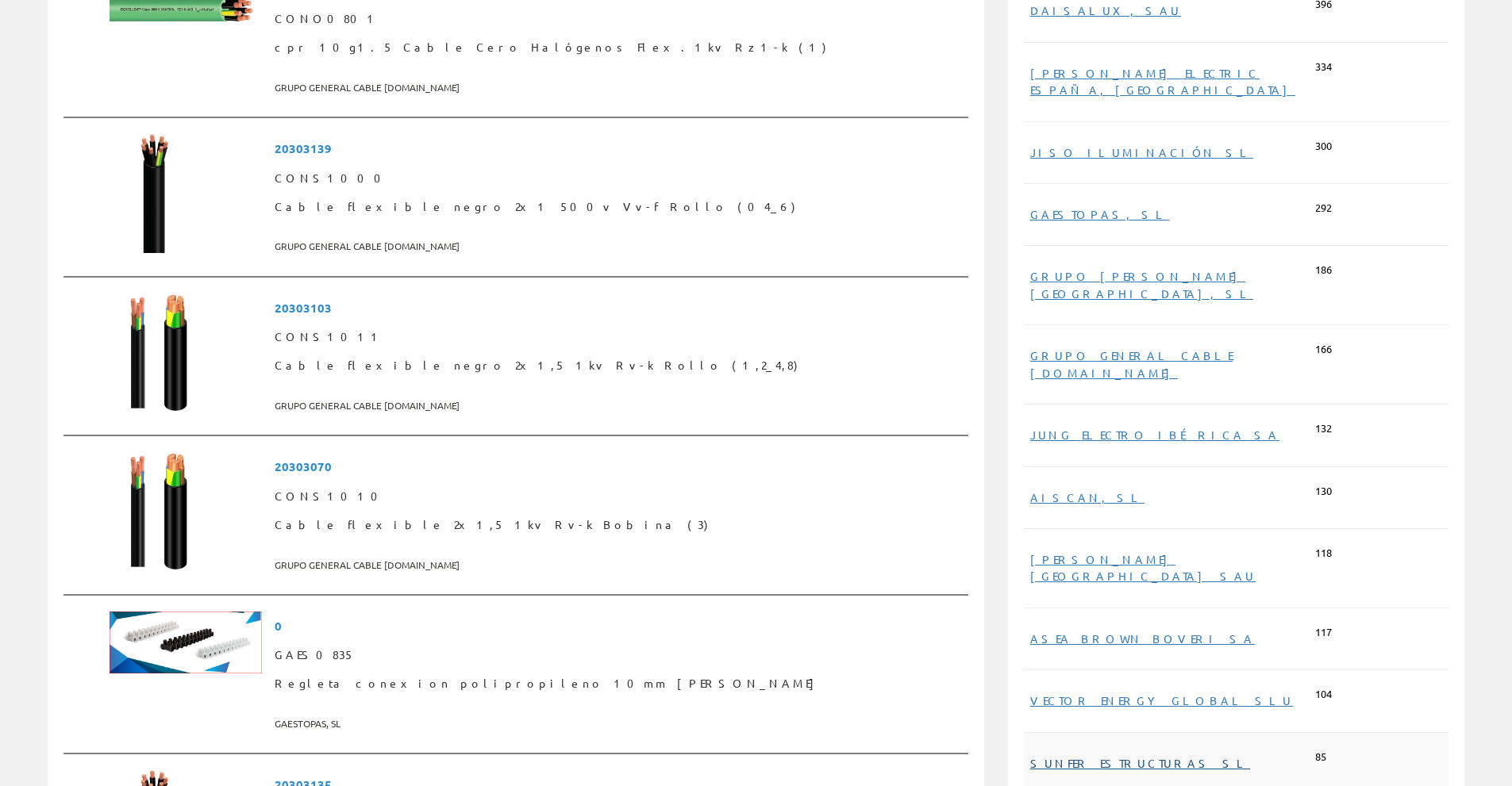
click at [1114, 756] on font "SUNFER ESTRUCTURAS SL" at bounding box center [1140, 763] width 220 height 14
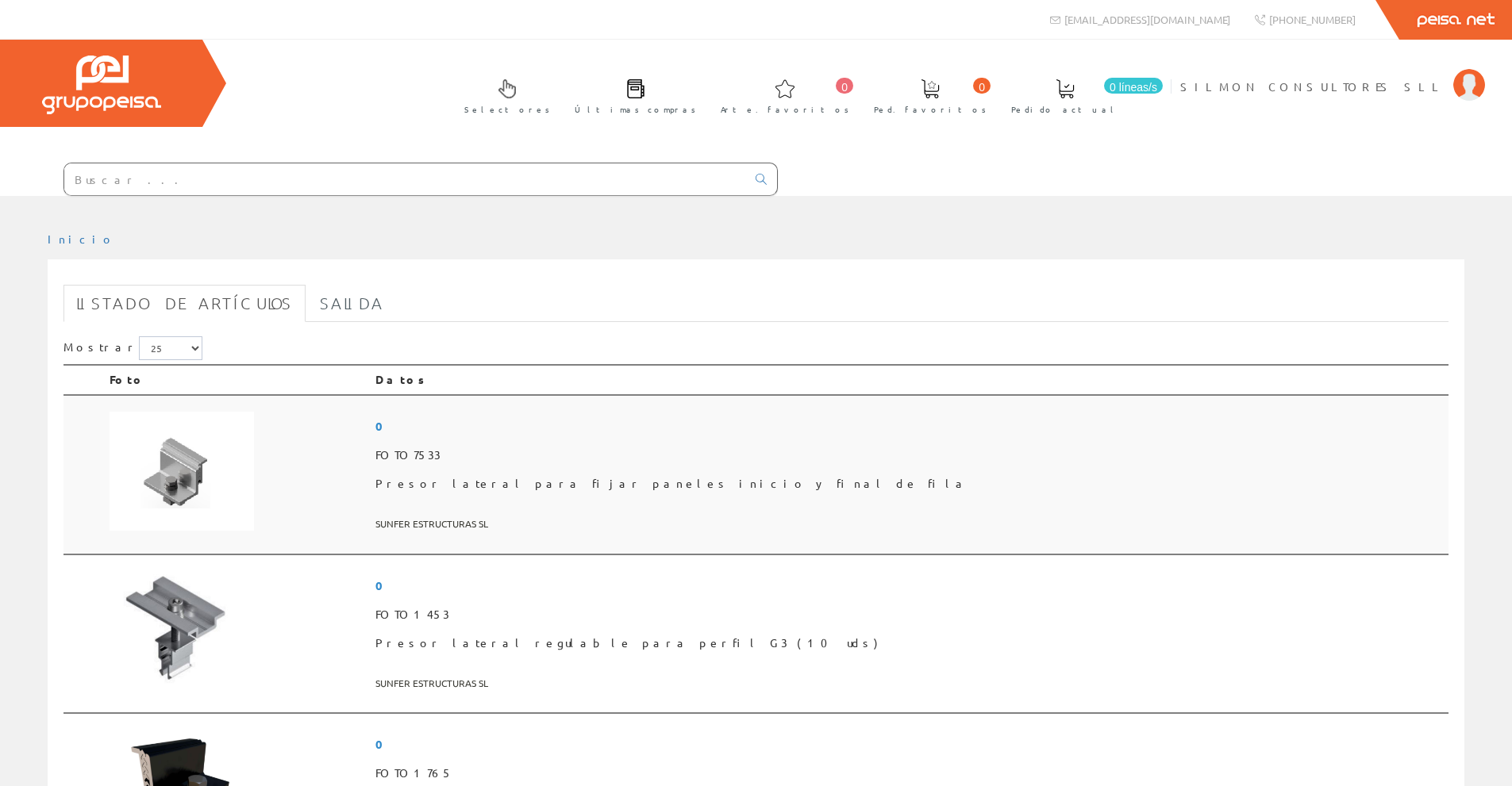
click at [614, 478] on font "Presor lateral para fijar paneles inicio y final de fila" at bounding box center [672, 483] width 593 height 14
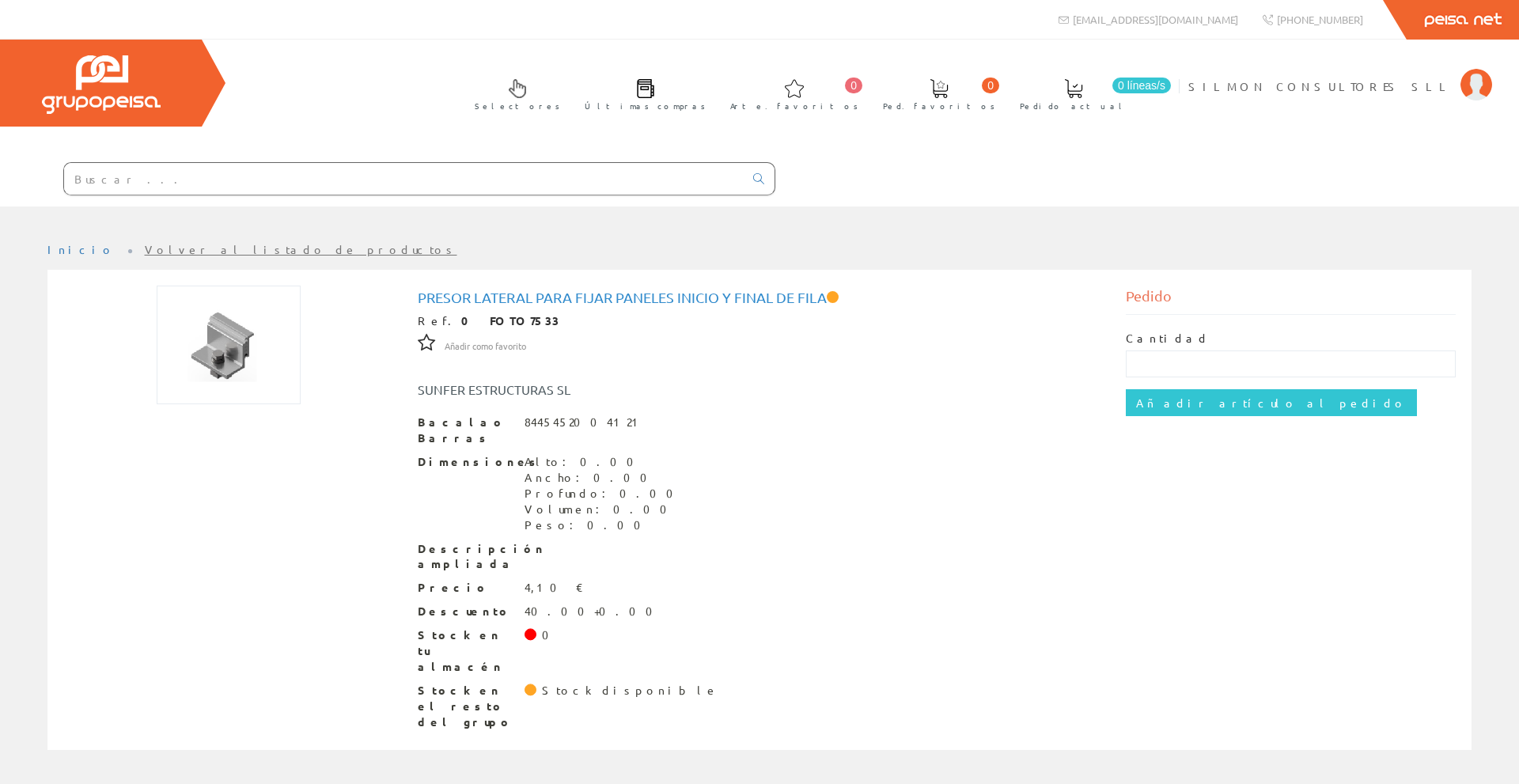
click at [316, 172] on input "text" at bounding box center [404, 178] width 680 height 31
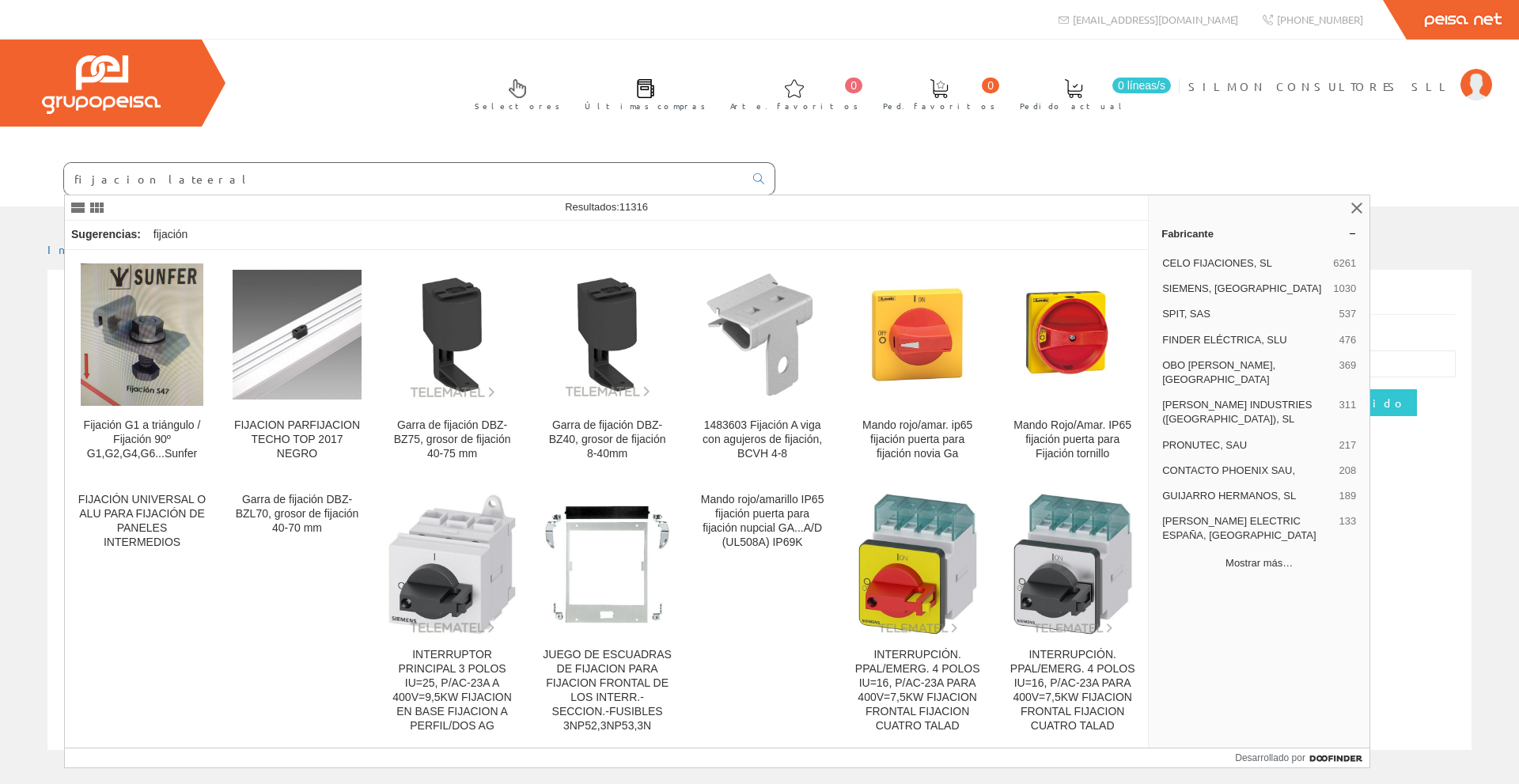
type input "fijacion lateeral"
click at [1249, 557] on font "Mostrar más…" at bounding box center [1260, 563] width 67 height 12
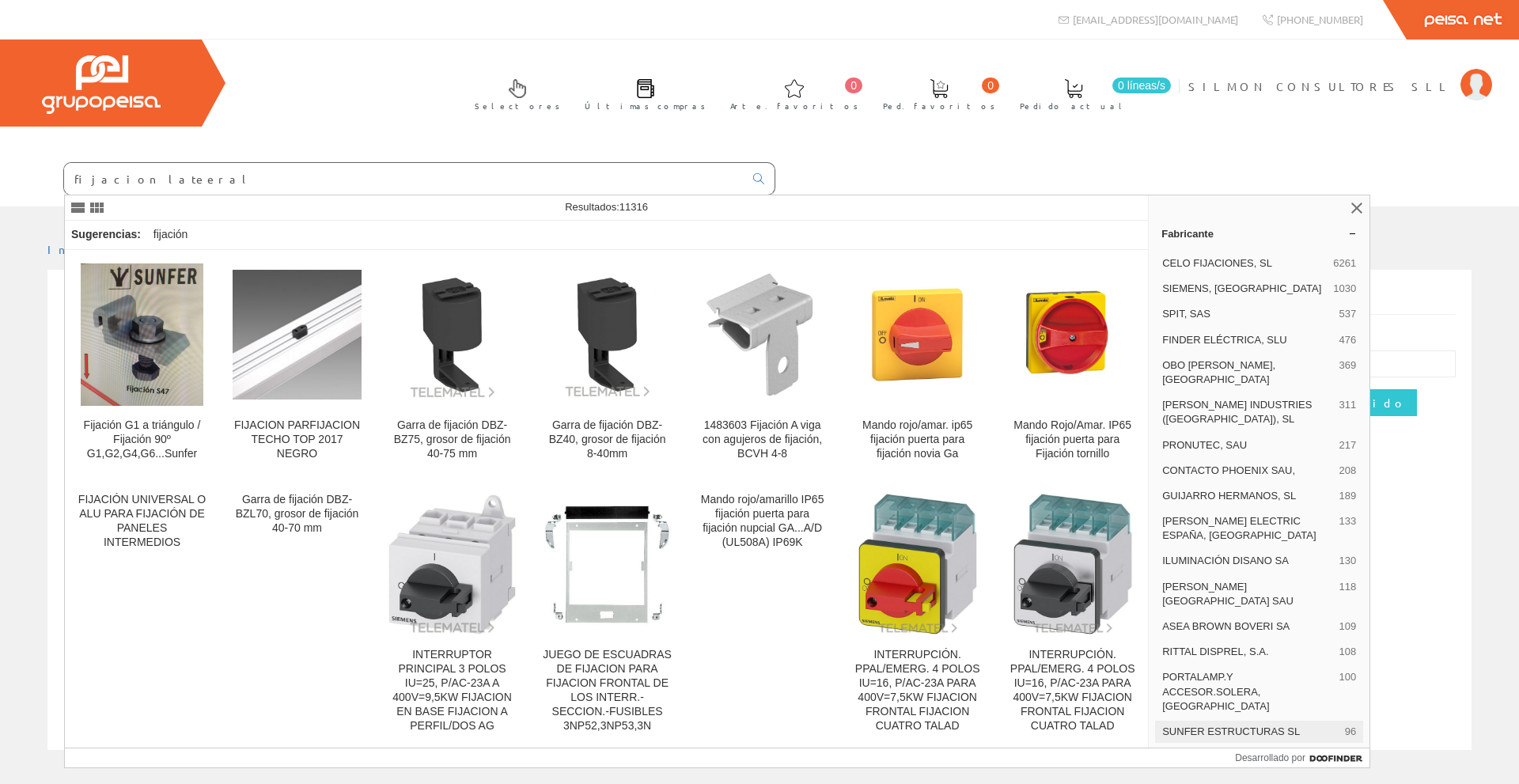
click at [1284, 725] on font "SUNFER ESTRUCTURAS SL" at bounding box center [1231, 731] width 137 height 12
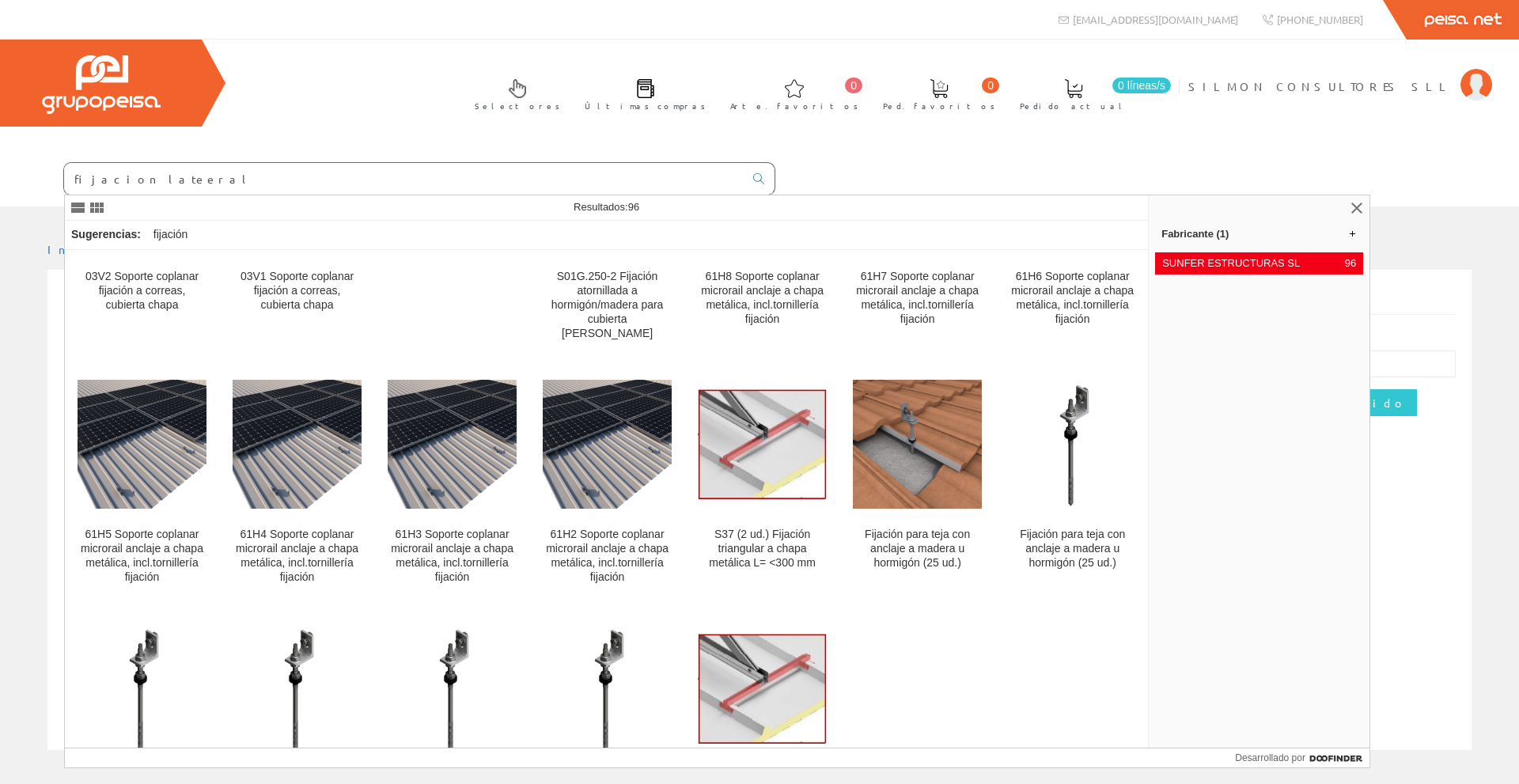
scroll to position [2778, 0]
click at [610, 616] on img at bounding box center [606, 687] width 83 height 142
